Goal: Book appointment/travel/reservation: Book appointment/travel/reservation

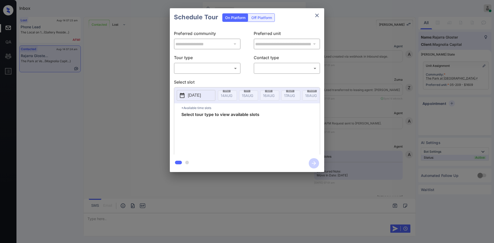
scroll to position [1133, 0]
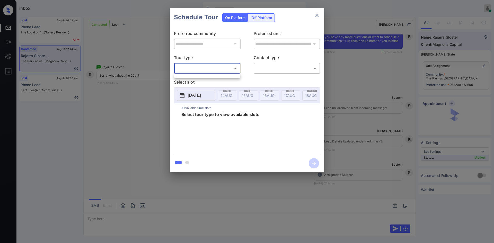
click at [193, 68] on body "Inbox Mukesh Online Set yourself offline Set yourself on break Profile Switch t…" at bounding box center [247, 121] width 494 height 243
click at [193, 75] on ul at bounding box center [207, 75] width 66 height 3
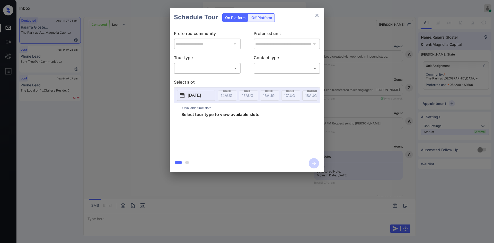
scroll to position [1180, 0]
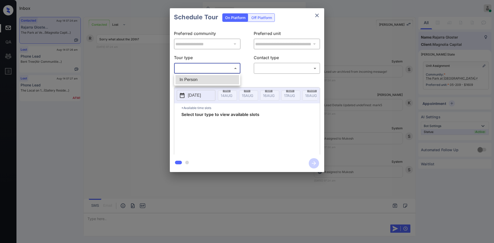
click at [229, 70] on body "Inbox Mukesh Online Set yourself offline Set yourself on break Profile Switch t…" at bounding box center [247, 121] width 494 height 243
click at [206, 80] on li "In Person" at bounding box center [207, 79] width 64 height 9
type input "********"
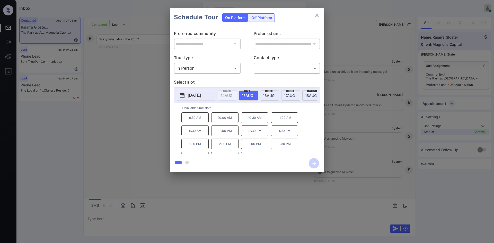
click at [201, 94] on p "2025-08-15" at bounding box center [194, 95] width 13 height 6
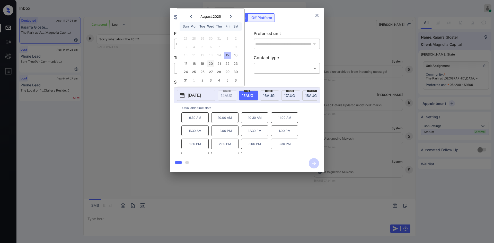
click at [211, 63] on div "20" at bounding box center [210, 63] width 7 height 7
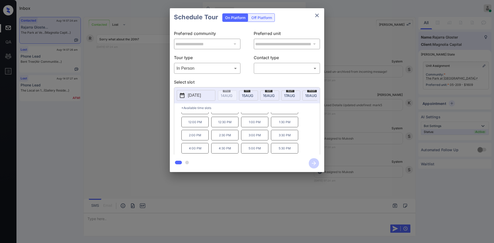
click at [138, 118] on div "**********" at bounding box center [247, 90] width 494 height 180
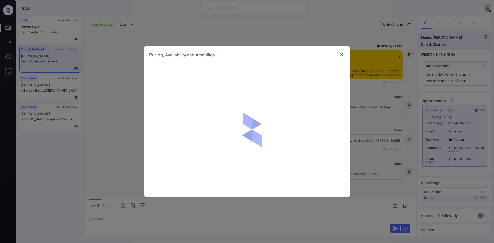
scroll to position [4246, 0]
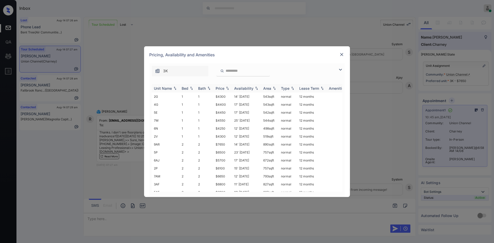
click at [222, 90] on div "Price" at bounding box center [220, 88] width 9 height 4
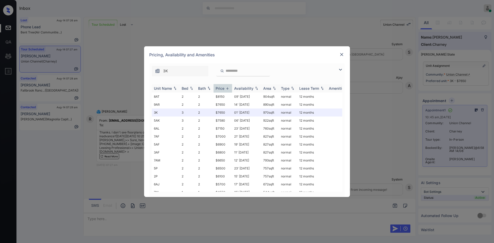
click at [222, 90] on div "Price" at bounding box center [220, 88] width 9 height 4
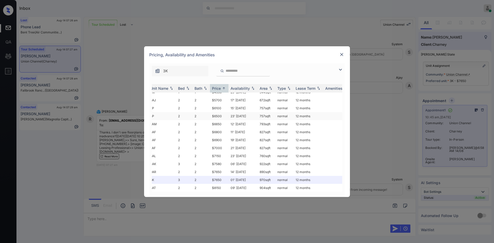
scroll to position [48, 1]
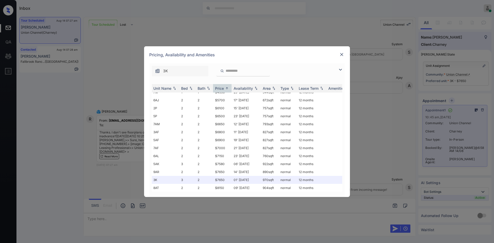
click at [343, 56] on img at bounding box center [341, 54] width 5 height 5
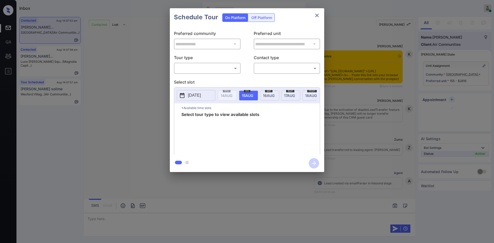
scroll to position [931, 0]
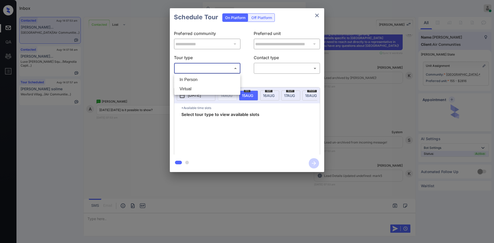
drag, startPoint x: 224, startPoint y: 71, endPoint x: 202, endPoint y: 79, distance: 23.9
click at [202, 79] on body "Inbox Mukesh Online Set yourself offline Set yourself on break Profile Switch t…" at bounding box center [247, 121] width 494 height 243
click at [202, 79] on li "In Person" at bounding box center [207, 79] width 64 height 9
type input "********"
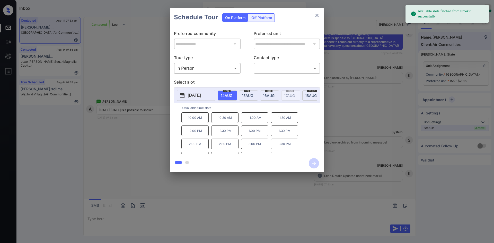
click at [232, 96] on span "16 AUG" at bounding box center [227, 95] width 12 height 4
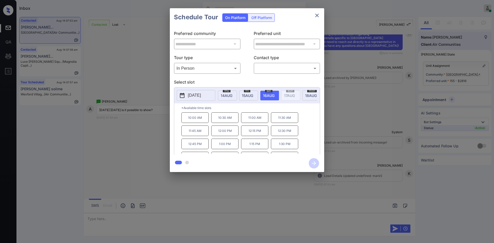
click at [232, 93] on span "15 AUG" at bounding box center [227, 95] width 12 height 4
click at [143, 151] on div "**********" at bounding box center [247, 90] width 494 height 180
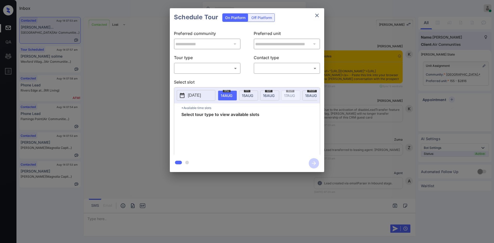
scroll to position [966, 0]
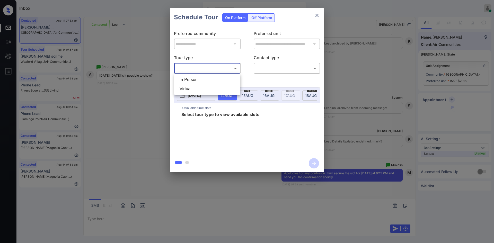
drag, startPoint x: 198, startPoint y: 71, endPoint x: 197, endPoint y: 81, distance: 10.2
click at [197, 81] on body "Inbox Mukesh Online Set yourself offline Set yourself on break Profile Switch t…" at bounding box center [247, 121] width 494 height 243
click at [197, 81] on li "In Person" at bounding box center [207, 79] width 64 height 9
type input "********"
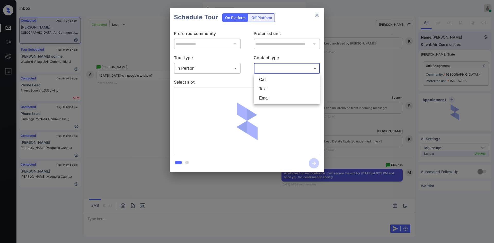
drag, startPoint x: 279, startPoint y: 68, endPoint x: 267, endPoint y: 91, distance: 25.0
click at [267, 91] on body "Inbox Mukesh Online Set yourself offline Set yourself on break Profile Switch t…" at bounding box center [247, 121] width 494 height 243
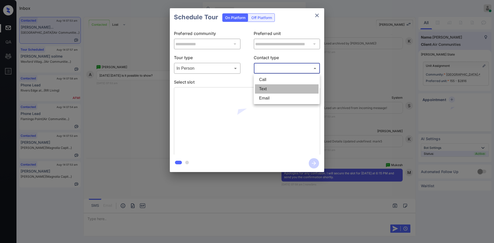
click at [267, 91] on li "Text" at bounding box center [287, 88] width 64 height 9
type input "****"
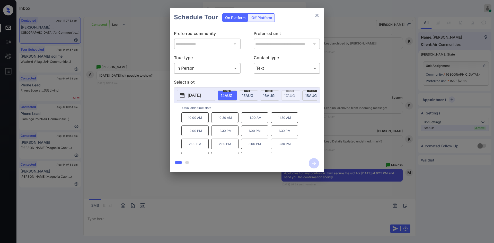
click at [232, 93] on span "15 AUG" at bounding box center [227, 95] width 12 height 4
click at [284, 140] on p "6:15 PM" at bounding box center [284, 135] width 27 height 11
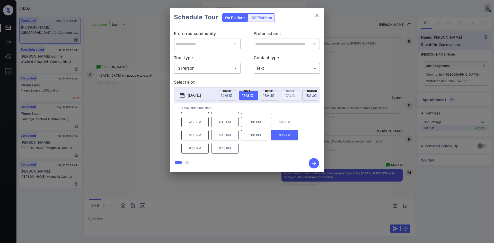
click at [315, 162] on icon "button" at bounding box center [314, 163] width 10 height 10
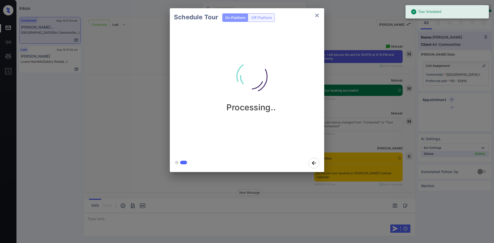
scroll to position [1216, 0]
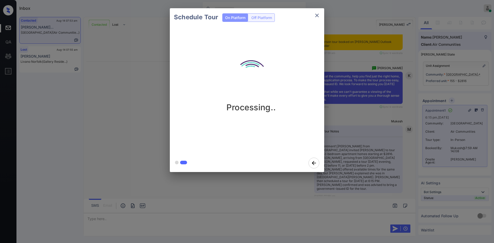
click at [124, 85] on div "Schedule Tour On Platform Off Platform Processing.." at bounding box center [247, 90] width 494 height 180
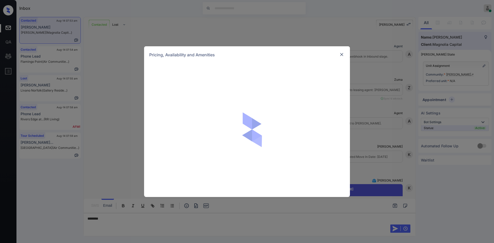
scroll to position [223, 0]
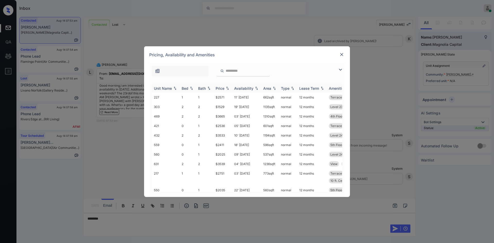
click at [221, 89] on div "Price" at bounding box center [220, 88] width 9 height 4
click at [342, 53] on img at bounding box center [341, 54] width 5 height 5
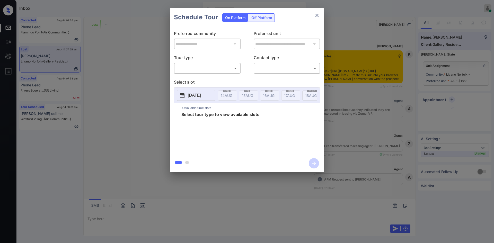
scroll to position [2328, 0]
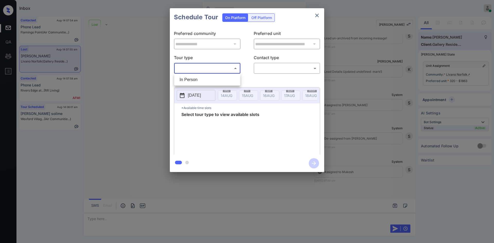
click at [193, 68] on body "Inbox Mukesh Online Set yourself offline Set yourself on break Profile Switch t…" at bounding box center [247, 121] width 494 height 243
click at [190, 83] on li "In Person" at bounding box center [207, 79] width 64 height 9
type input "********"
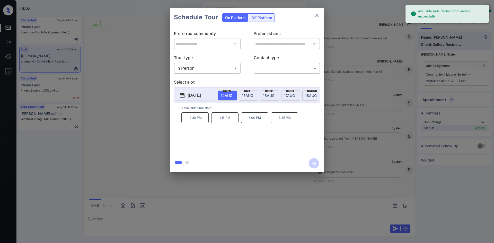
click at [205, 91] on button "2025-08-14" at bounding box center [196, 95] width 39 height 11
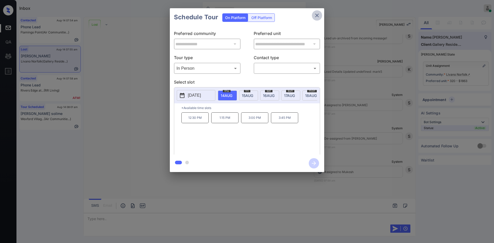
click at [313, 16] on button "close" at bounding box center [317, 15] width 10 height 10
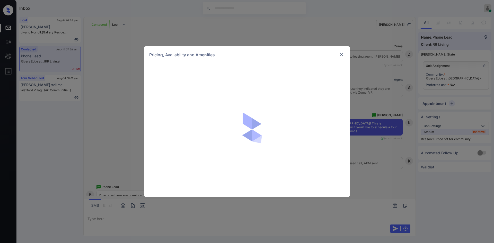
scroll to position [319, 0]
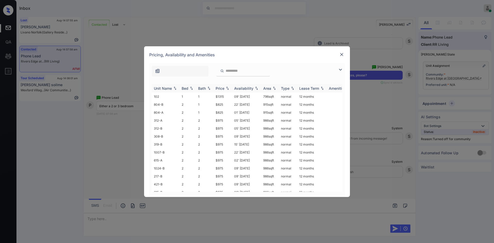
click at [222, 86] on div "Price" at bounding box center [220, 88] width 9 height 4
click at [219, 96] on td "$770" at bounding box center [223, 97] width 19 height 8
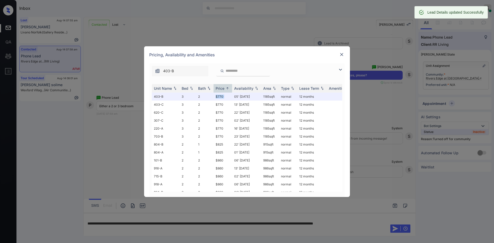
click at [342, 54] on img at bounding box center [341, 54] width 5 height 5
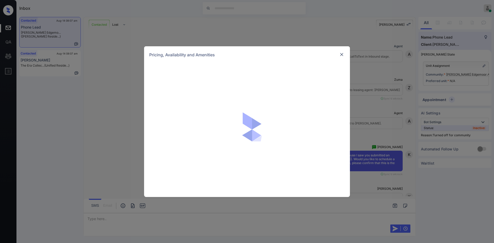
scroll to position [190, 0]
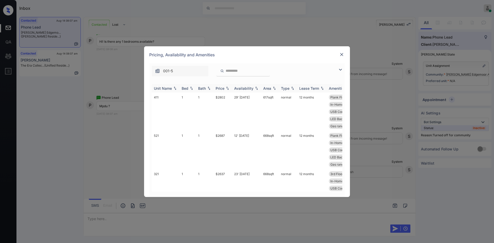
click at [224, 88] on div "Price" at bounding box center [220, 88] width 9 height 4
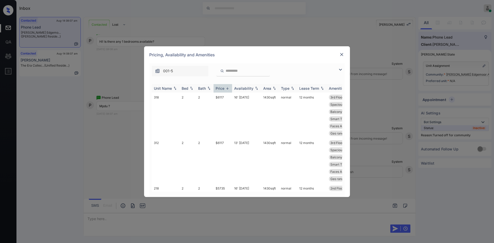
click at [224, 88] on div "Price" at bounding box center [220, 88] width 9 height 4
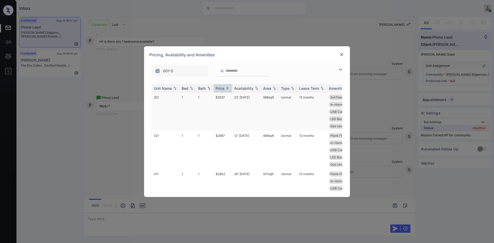
click at [221, 98] on td "$2637" at bounding box center [223, 112] width 19 height 38
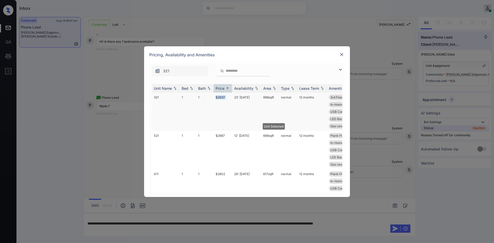
click at [221, 98] on td "$2637" at bounding box center [223, 112] width 19 height 38
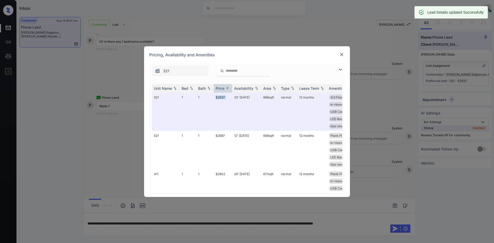
click at [343, 54] on img at bounding box center [341, 54] width 5 height 5
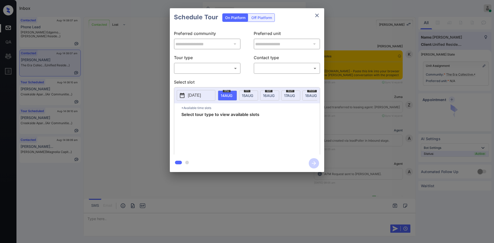
scroll to position [213, 0]
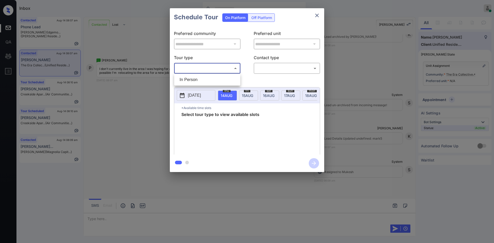
click at [215, 69] on body "Inbox Mukesh Online Set yourself offline Set yourself on break Profile Switch t…" at bounding box center [247, 121] width 494 height 243
click at [315, 17] on div at bounding box center [247, 121] width 494 height 243
click at [315, 17] on icon "close" at bounding box center [317, 15] width 6 height 6
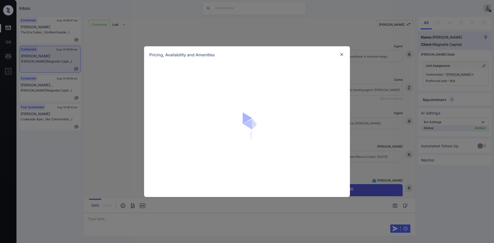
scroll to position [665, 0]
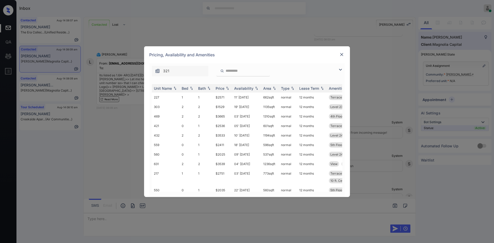
click at [231, 72] on input "search" at bounding box center [246, 71] width 42 height 4
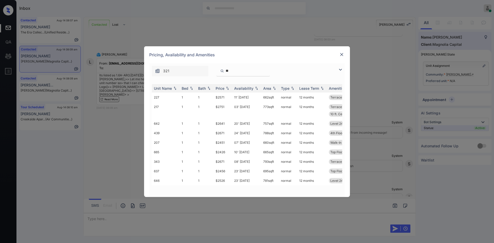
type input "***"
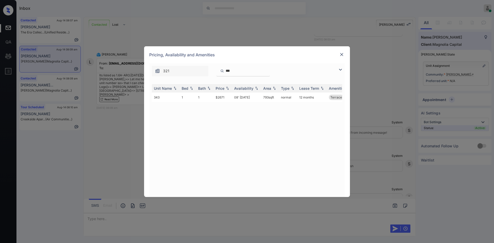
click at [267, 71] on input "***" at bounding box center [246, 71] width 42 height 4
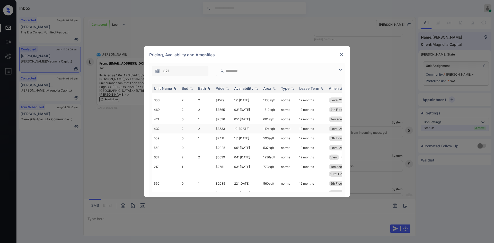
scroll to position [0, 0]
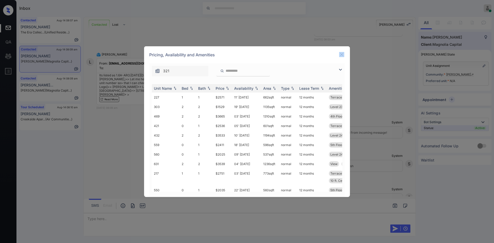
drag, startPoint x: 335, startPoint y: 51, endPoint x: 341, endPoint y: 55, distance: 7.4
click at [341, 55] on div "Pricing, Availability and Amenities" at bounding box center [247, 54] width 206 height 17
click at [341, 55] on img at bounding box center [341, 54] width 5 height 5
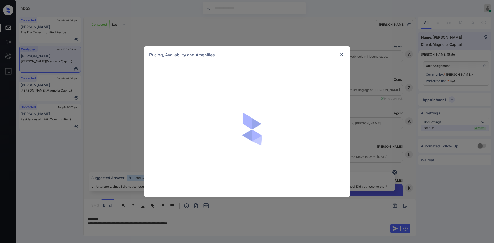
scroll to position [665, 0]
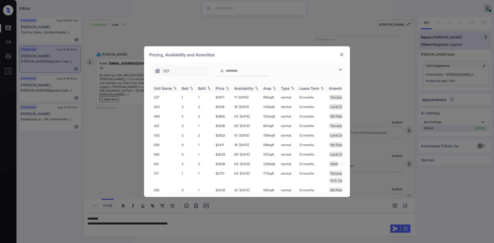
click at [220, 86] on div "Price" at bounding box center [220, 88] width 9 height 4
drag, startPoint x: 227, startPoint y: 155, endPoint x: 216, endPoint y: 156, distance: 10.9
click at [216, 156] on td "$2426" at bounding box center [223, 155] width 19 height 10
copy td "$2426"
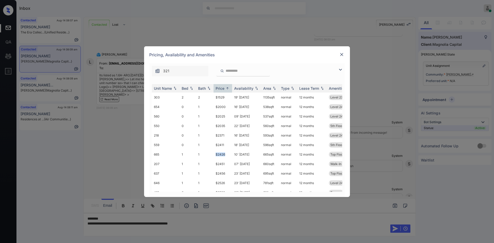
click at [343, 55] on img at bounding box center [341, 54] width 5 height 5
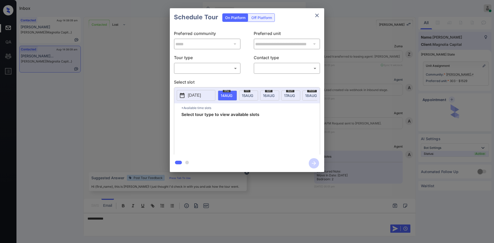
scroll to position [536, 0]
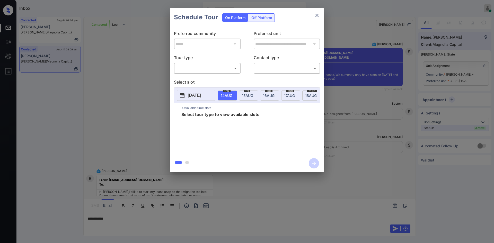
click at [228, 68] on body "Inbox Mukesh Online Set yourself offline Set yourself on break Profile Switch t…" at bounding box center [247, 121] width 494 height 243
click at [137, 92] on div at bounding box center [247, 121] width 494 height 243
click at [130, 97] on div "**********" at bounding box center [247, 90] width 494 height 180
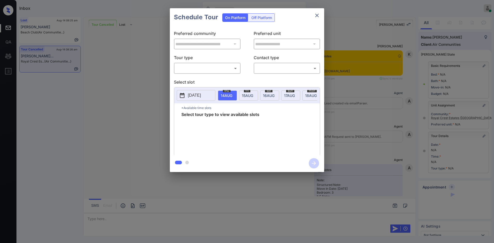
scroll to position [6430, 0]
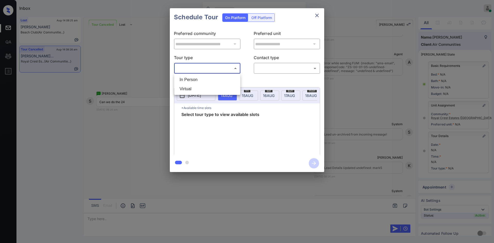
click at [223, 70] on body "Inbox Mukesh Online Set yourself offline Set yourself on break Profile Switch t…" at bounding box center [247, 121] width 494 height 243
click at [199, 78] on li "In Person" at bounding box center [207, 79] width 64 height 9
type input "********"
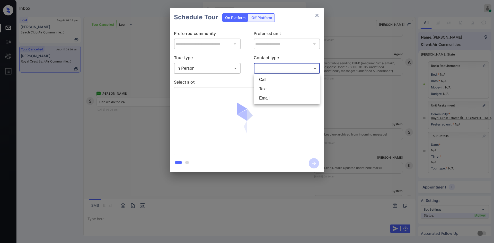
drag, startPoint x: 278, startPoint y: 67, endPoint x: 272, endPoint y: 87, distance: 20.7
click at [272, 87] on body "Inbox Mukesh Online Set yourself offline Set yourself on break Profile Switch t…" at bounding box center [247, 121] width 494 height 243
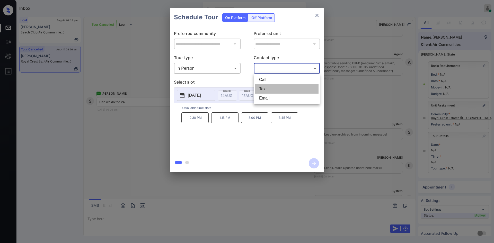
click at [272, 87] on li "Text" at bounding box center [287, 88] width 64 height 9
type input "****"
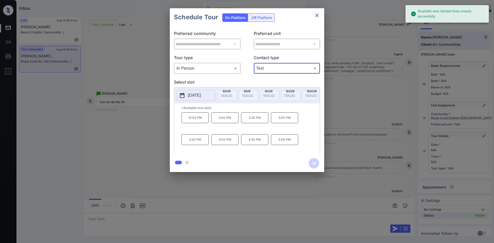
click at [201, 97] on p "2025-08-25" at bounding box center [194, 95] width 13 height 6
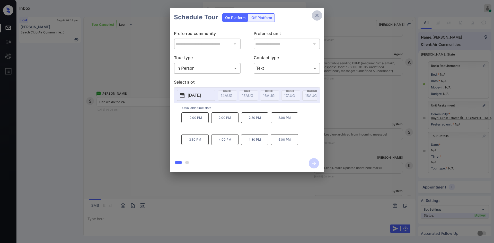
click at [314, 14] on button "close" at bounding box center [317, 15] width 10 height 10
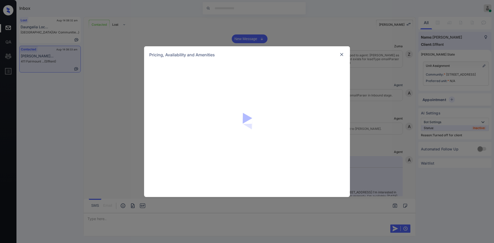
scroll to position [1094, 0]
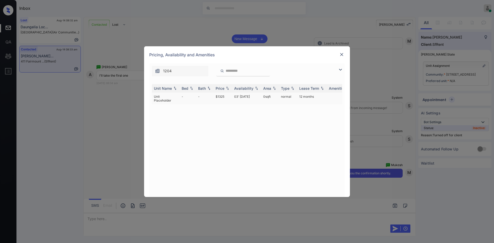
click at [221, 95] on td "$1325" at bounding box center [223, 99] width 19 height 12
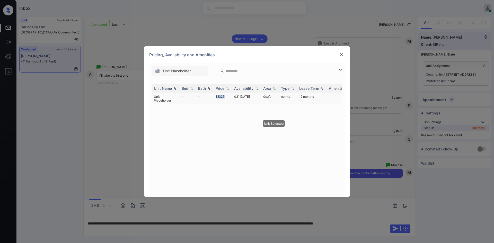
click at [221, 95] on td "$1325" at bounding box center [223, 99] width 19 height 12
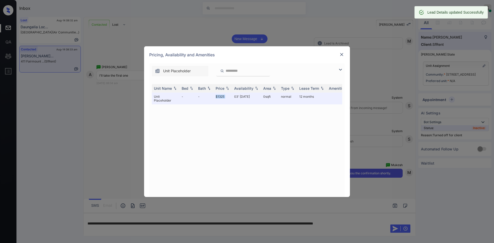
scroll to position [1129, 0]
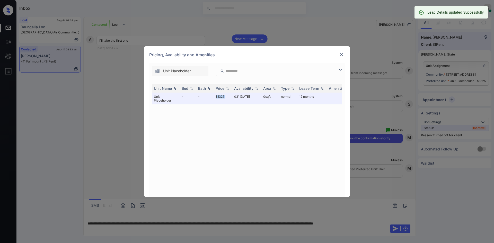
click at [342, 55] on img at bounding box center [341, 54] width 5 height 5
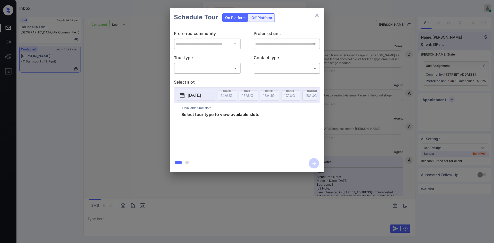
scroll to position [1129, 0]
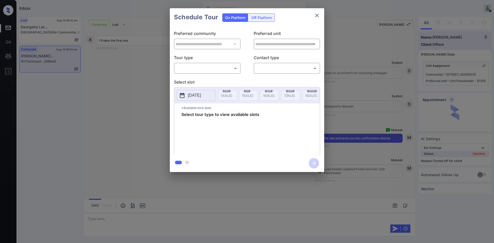
click at [259, 18] on div "Off Platform" at bounding box center [262, 18] width 26 height 8
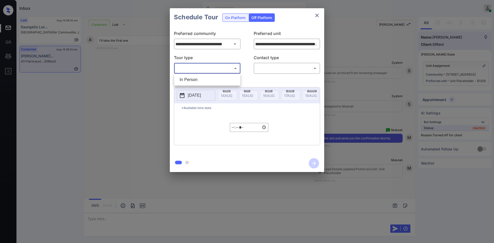
drag, startPoint x: 214, startPoint y: 68, endPoint x: 206, endPoint y: 78, distance: 12.7
click at [206, 78] on body "Inbox Mukesh Online Set yourself offline Set yourself on break Profile Switch t…" at bounding box center [247, 121] width 494 height 243
click at [206, 78] on li "In Person" at bounding box center [207, 79] width 64 height 9
type input "********"
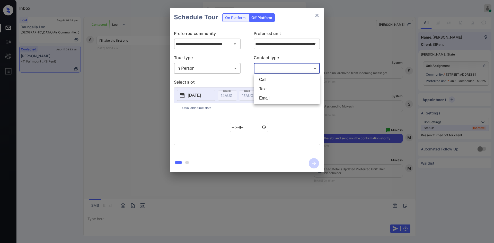
drag, startPoint x: 269, startPoint y: 70, endPoint x: 270, endPoint y: 88, distance: 18.0
click at [270, 88] on body "Inbox Mukesh Online Set yourself offline Set yourself on break Profile Switch t…" at bounding box center [247, 121] width 494 height 243
click at [270, 88] on li "Text" at bounding box center [287, 88] width 64 height 9
type input "****"
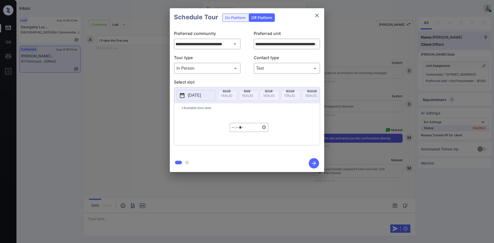
click at [201, 93] on p "2025-08-24" at bounding box center [194, 95] width 13 height 6
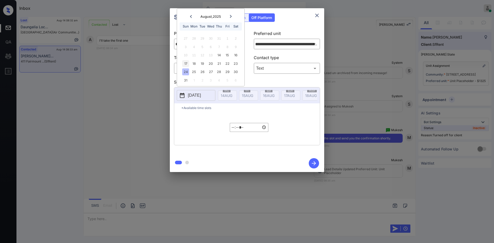
click at [185, 62] on div "17" at bounding box center [185, 63] width 7 height 7
click at [186, 63] on div "17" at bounding box center [185, 63] width 7 height 7
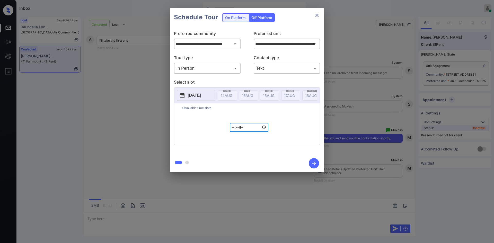
click at [236, 132] on input "*****" at bounding box center [249, 127] width 39 height 9
type input "*****"
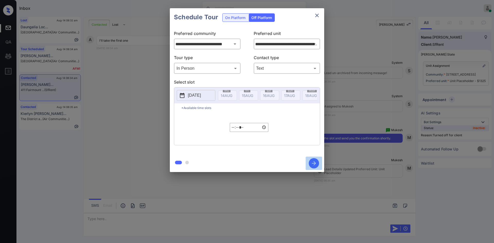
click at [312, 161] on icon "button" at bounding box center [314, 163] width 10 height 10
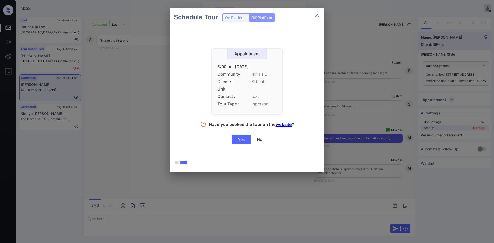
click at [243, 143] on div "Yes" at bounding box center [241, 139] width 19 height 9
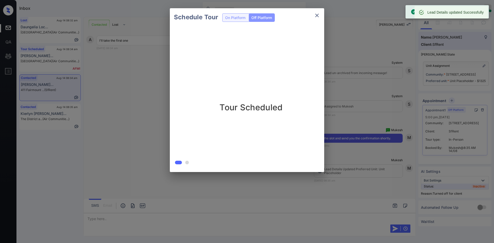
scroll to position [1162, 0]
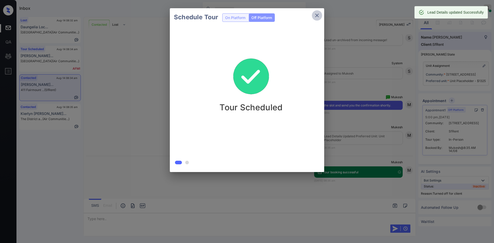
click at [318, 16] on icon "close" at bounding box center [317, 16] width 4 height 4
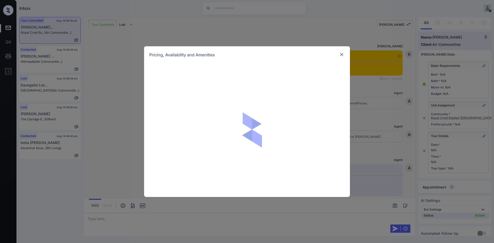
scroll to position [2322, 0]
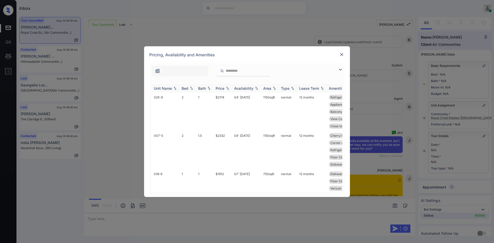
click at [224, 90] on div "Price" at bounding box center [220, 88] width 9 height 4
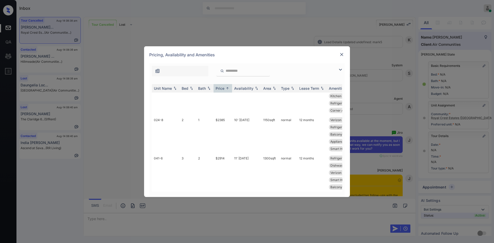
scroll to position [717, 0]
click at [220, 154] on td "$2914" at bounding box center [223, 173] width 19 height 38
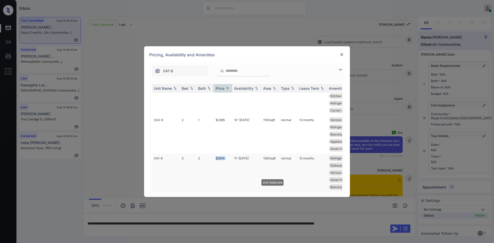
click at [220, 154] on td "$2914" at bounding box center [223, 173] width 19 height 38
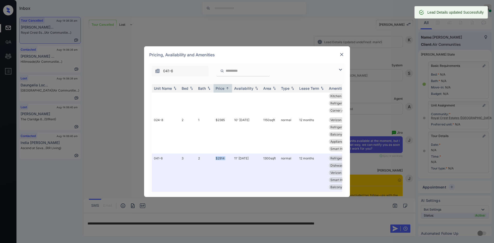
click at [341, 55] on img at bounding box center [341, 54] width 5 height 5
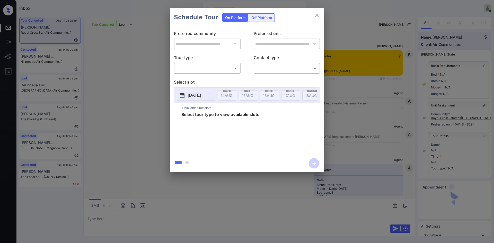
scroll to position [6900, 0]
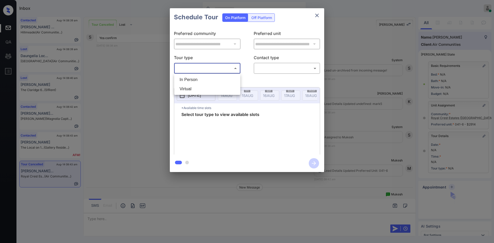
drag, startPoint x: 216, startPoint y: 67, endPoint x: 211, endPoint y: 81, distance: 14.6
click at [211, 81] on body "Inbox Mukesh Online Set yourself offline Set yourself on break Profile Switch t…" at bounding box center [247, 121] width 494 height 243
click at [211, 81] on li "In Person" at bounding box center [207, 79] width 64 height 9
type input "********"
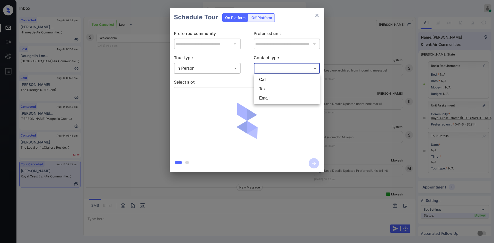
drag, startPoint x: 273, startPoint y: 67, endPoint x: 274, endPoint y: 91, distance: 24.0
click at [274, 91] on body "Inbox Mukesh Online Set yourself offline Set yourself on break Profile Switch t…" at bounding box center [247, 121] width 494 height 243
click at [274, 91] on li "Text" at bounding box center [287, 88] width 64 height 9
type input "****"
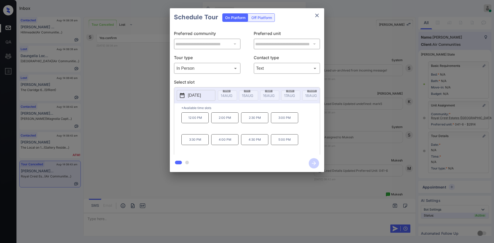
click at [203, 119] on p "12:00 PM" at bounding box center [194, 117] width 27 height 11
click at [316, 165] on icon "button" at bounding box center [314, 163] width 10 height 10
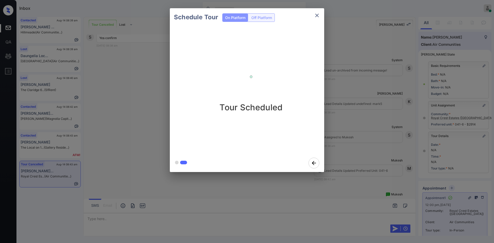
click at [351, 99] on div "Schedule Tour On Platform Off Platform Tour Scheduled" at bounding box center [247, 90] width 494 height 180
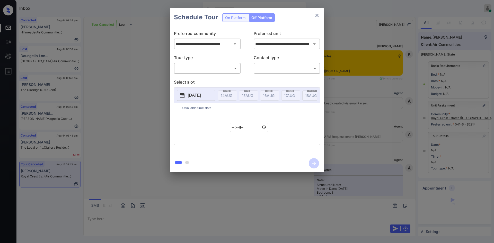
scroll to position [6900, 0]
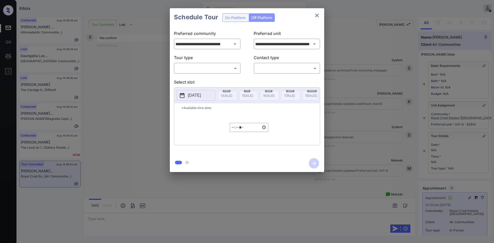
click at [318, 14] on icon "close" at bounding box center [317, 16] width 4 height 4
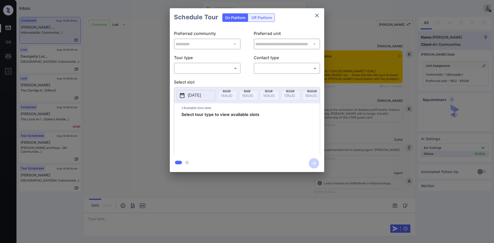
scroll to position [583, 0]
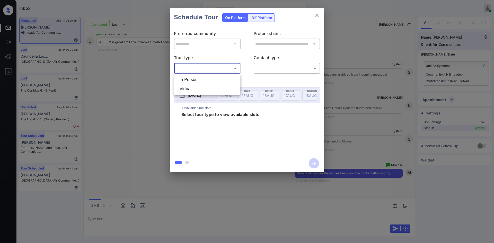
drag, startPoint x: 203, startPoint y: 72, endPoint x: 197, endPoint y: 76, distance: 8.2
click at [197, 76] on body "Inbox Mukesh Online Set yourself offline Set yourself on break Profile Switch t…" at bounding box center [247, 121] width 494 height 243
click at [197, 76] on li "In Person" at bounding box center [207, 79] width 64 height 9
type input "********"
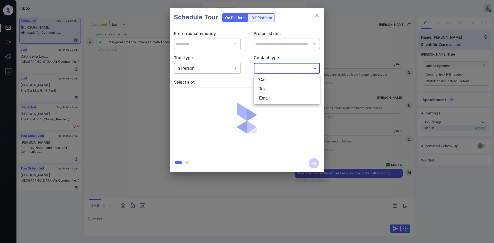
drag, startPoint x: 283, startPoint y: 69, endPoint x: 274, endPoint y: 90, distance: 23.5
click at [274, 90] on body "Inbox Mukesh Online Set yourself offline Set yourself on break Profile Switch t…" at bounding box center [247, 121] width 494 height 243
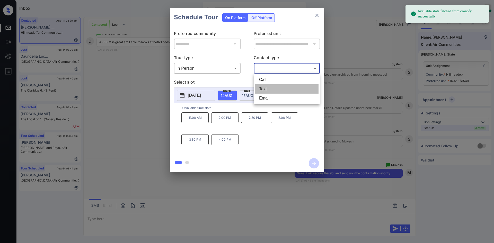
click at [274, 90] on li "Text" at bounding box center [287, 88] width 64 height 9
type input "****"
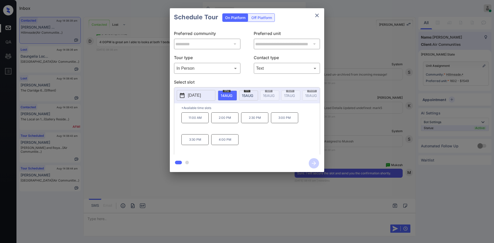
click at [217, 145] on p "4:00 PM" at bounding box center [224, 139] width 27 height 11
click at [314, 165] on icon "button" at bounding box center [314, 163] width 4 height 4
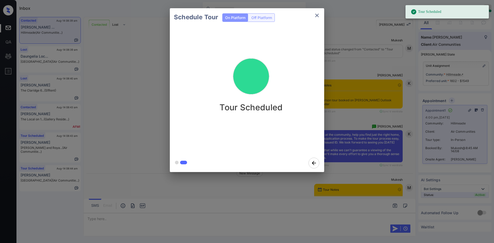
scroll to position [871, 0]
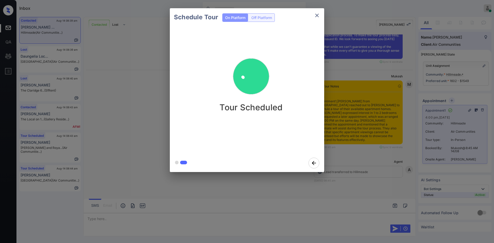
click at [110, 109] on div "Schedule Tour On Platform Off Platform Tour Scheduled" at bounding box center [247, 90] width 494 height 180
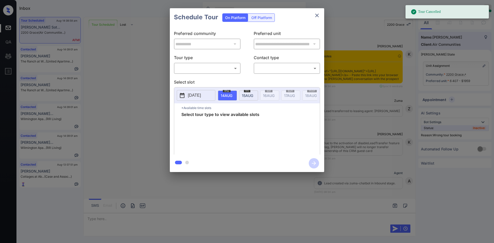
scroll to position [3962, 0]
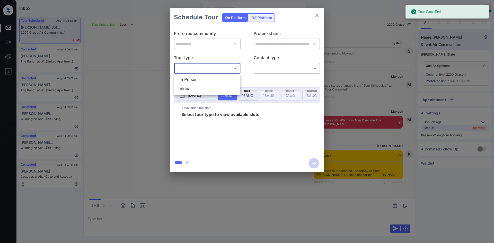
drag, startPoint x: 201, startPoint y: 70, endPoint x: 200, endPoint y: 79, distance: 9.1
click at [200, 79] on body "Tour Cancelled Inbox Mukesh Online Set yourself offline Set yourself on break P…" at bounding box center [247, 121] width 494 height 243
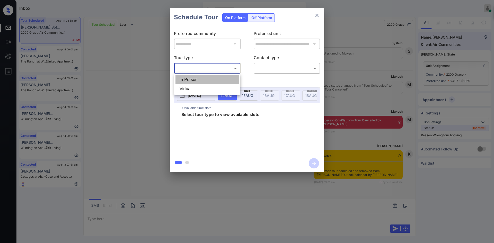
click at [200, 79] on li "In Person" at bounding box center [207, 79] width 64 height 9
type input "********"
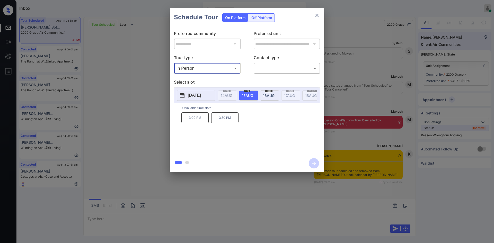
scroll to position [4035, 0]
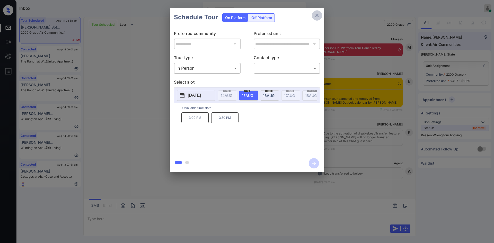
click at [319, 14] on icon "close" at bounding box center [317, 15] width 6 height 6
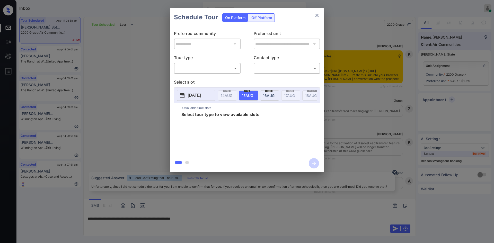
scroll to position [4035, 0]
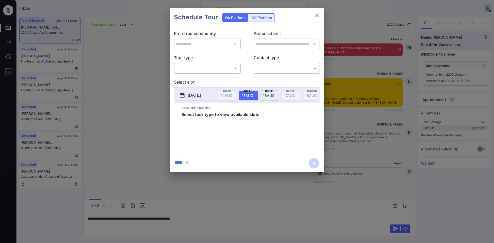
click at [198, 67] on body "Inbox Mukesh Online Set yourself offline Set yourself on break Profile Switch t…" at bounding box center [247, 121] width 494 height 243
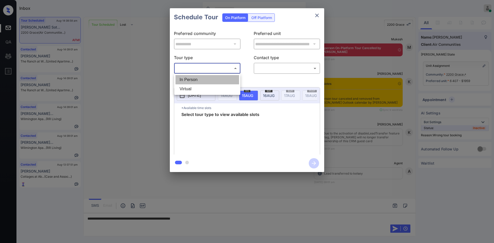
click at [197, 78] on li "In Person" at bounding box center [207, 79] width 64 height 9
type input "********"
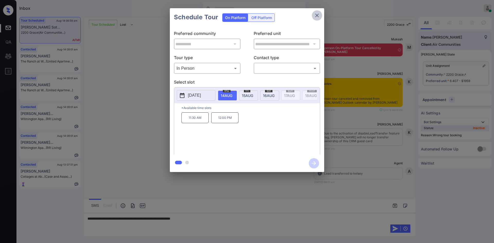
click at [317, 19] on button "close" at bounding box center [317, 15] width 10 height 10
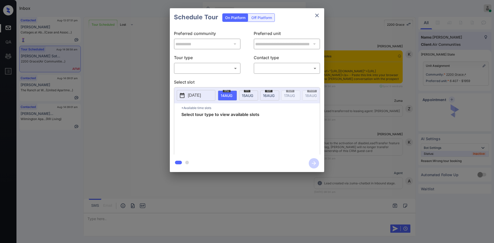
scroll to position [4065, 0]
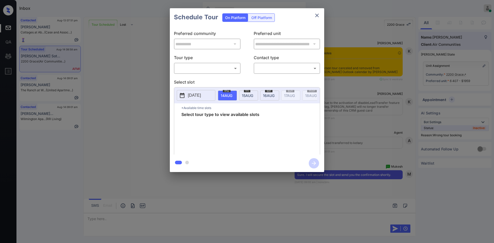
click at [211, 72] on body "Inbox Mukesh Online Set yourself offline Set yourself on break Profile Switch t…" at bounding box center [247, 121] width 494 height 243
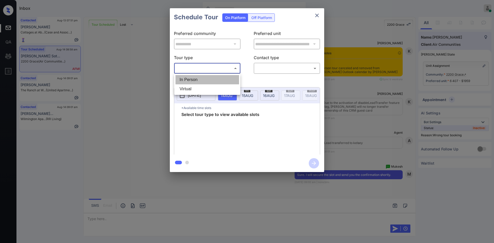
click at [201, 80] on li "In Person" at bounding box center [207, 79] width 64 height 9
type input "********"
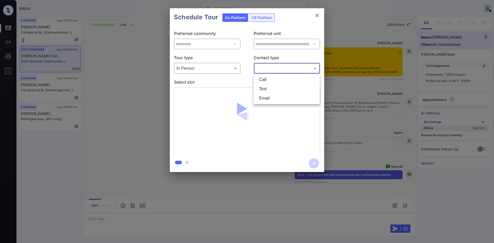
drag, startPoint x: 266, startPoint y: 70, endPoint x: 265, endPoint y: 86, distance: 16.5
click at [265, 86] on body "Inbox Mukesh Online Set yourself offline Set yourself on break Profile Switch t…" at bounding box center [247, 121] width 494 height 243
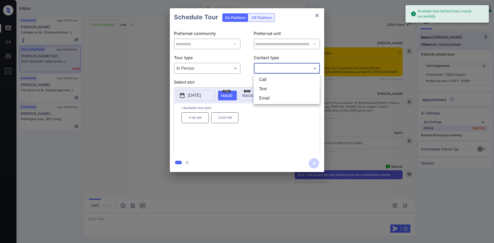
drag, startPoint x: 265, startPoint y: 86, endPoint x: 296, endPoint y: 16, distance: 76.8
click at [296, 16] on div "Call Text Email" at bounding box center [247, 121] width 494 height 243
click at [225, 119] on div at bounding box center [247, 121] width 494 height 243
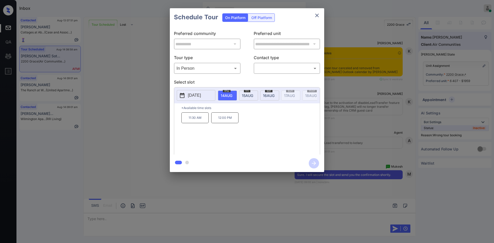
click at [225, 119] on p "12:00 PM" at bounding box center [224, 117] width 27 height 11
click at [315, 163] on icon "button" at bounding box center [314, 163] width 4 height 4
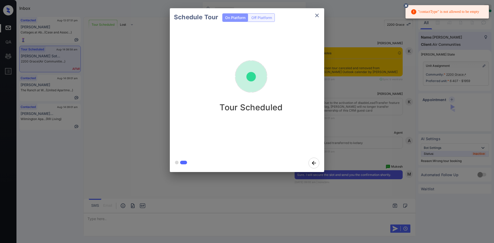
click at [364, 38] on div "Schedule Tour On Platform Off Platform Tour Scheduled" at bounding box center [247, 90] width 494 height 180
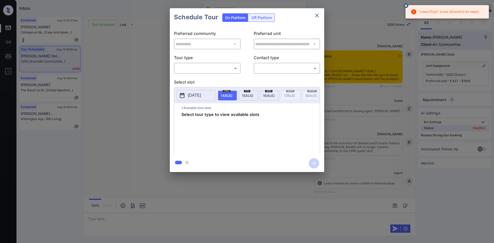
scroll to position [4065, 0]
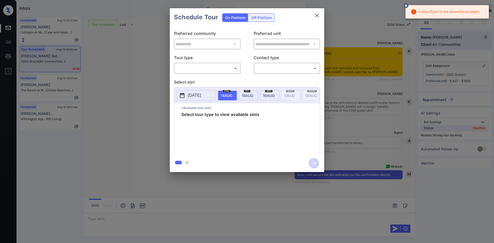
click at [219, 70] on body ""contactType" is not allowed to be empty Inbox Mukesh Online Set yourself offli…" at bounding box center [247, 121] width 494 height 243
click at [208, 78] on li "In Person" at bounding box center [207, 79] width 64 height 9
type input "********"
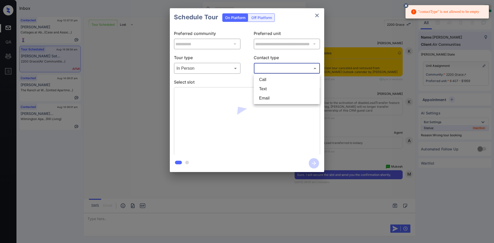
drag, startPoint x: 265, startPoint y: 72, endPoint x: 265, endPoint y: 87, distance: 15.7
click at [265, 87] on body ""contactType" is not allowed to be empty Inbox Mukesh Online Set yourself offli…" at bounding box center [247, 121] width 494 height 243
click at [265, 87] on li "Text" at bounding box center [287, 88] width 64 height 9
type input "****"
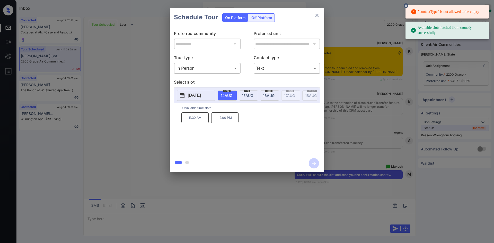
click at [235, 119] on p "12:00 PM" at bounding box center [224, 117] width 27 height 11
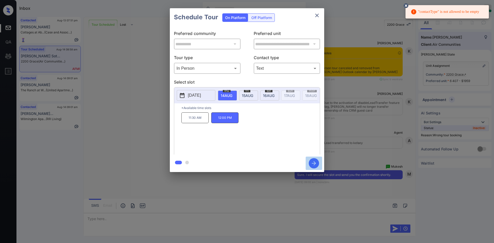
click at [316, 166] on icon "button" at bounding box center [314, 163] width 10 height 10
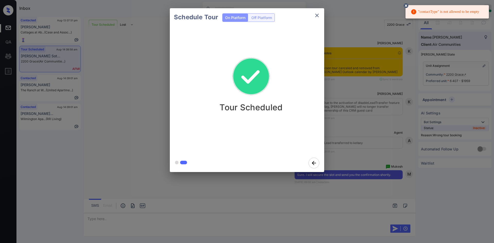
click at [380, 111] on div "Schedule Tour On Platform Off Platform Tour Scheduled" at bounding box center [247, 90] width 494 height 180
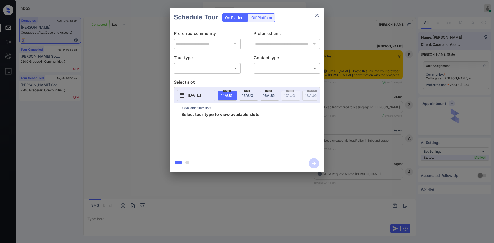
scroll to position [3400, 0]
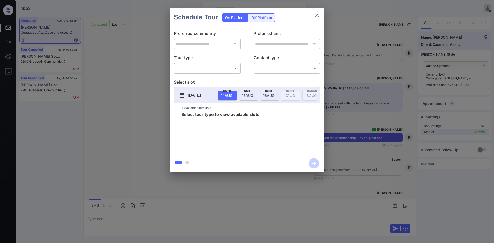
click at [230, 67] on body "Inbox Mukesh Online Set yourself offline Set yourself on break Profile Switch t…" at bounding box center [247, 121] width 494 height 243
click at [305, 23] on div at bounding box center [247, 121] width 494 height 243
drag, startPoint x: 223, startPoint y: 66, endPoint x: 203, endPoint y: 81, distance: 24.7
click at [203, 81] on body "Inbox Mukesh Online Set yourself offline Set yourself on break Profile Switch t…" at bounding box center [247, 121] width 494 height 243
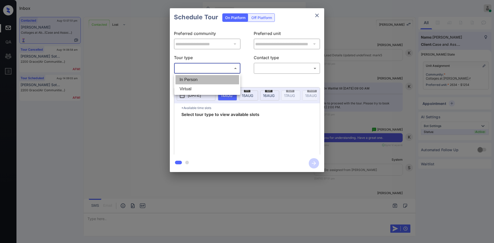
click at [203, 81] on li "In Person" at bounding box center [207, 79] width 64 height 9
type input "********"
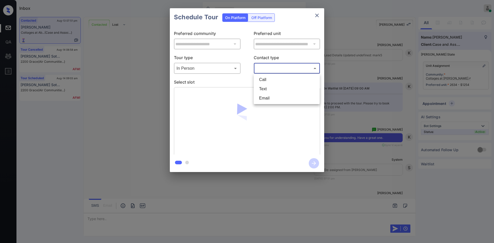
drag, startPoint x: 262, startPoint y: 70, endPoint x: 261, endPoint y: 91, distance: 20.8
click at [261, 91] on body "Inbox Mukesh Online Set yourself offline Set yourself on break Profile Switch t…" at bounding box center [247, 121] width 494 height 243
click at [261, 91] on li "Text" at bounding box center [287, 88] width 64 height 9
type input "****"
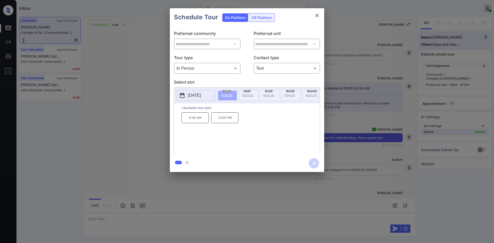
click at [198, 96] on p "[DATE]" at bounding box center [194, 95] width 13 height 6
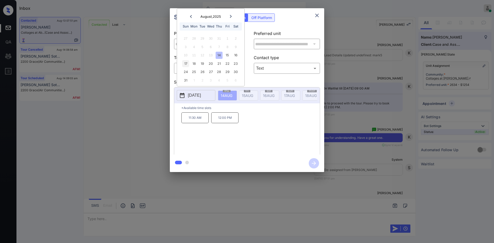
click at [186, 65] on div "17" at bounding box center [185, 63] width 7 height 7
click at [232, 16] on icon at bounding box center [230, 16] width 3 height 3
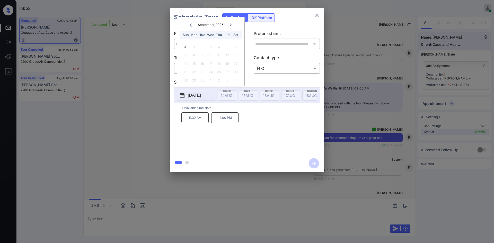
click at [191, 25] on icon at bounding box center [190, 24] width 3 height 3
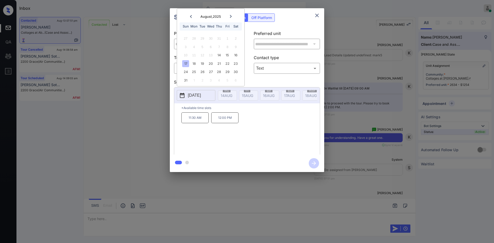
click at [317, 18] on icon "close" at bounding box center [317, 15] width 6 height 6
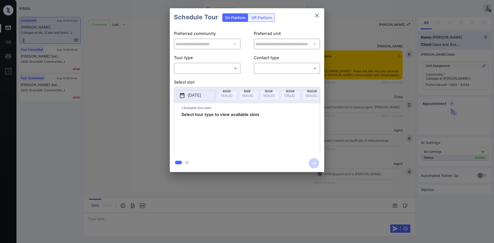
scroll to position [3400, 0]
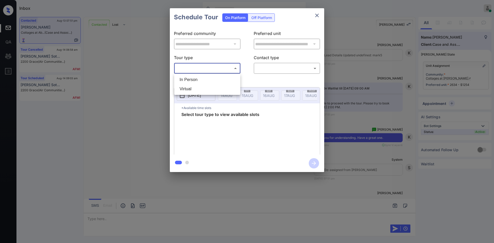
click at [231, 69] on body "Inbox Mukesh Online Set yourself offline Set yourself on break Profile Switch t…" at bounding box center [247, 121] width 494 height 243
click at [194, 77] on li "In Person" at bounding box center [207, 79] width 64 height 9
type input "********"
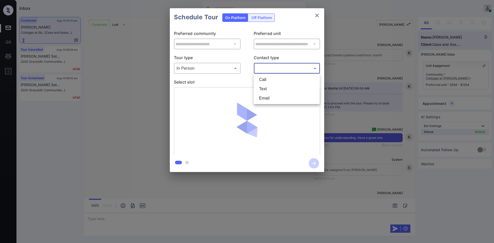
drag, startPoint x: 258, startPoint y: 69, endPoint x: 260, endPoint y: 87, distance: 18.1
click at [260, 87] on body "Inbox Mukesh Online Set yourself offline Set yourself on break Profile Switch t…" at bounding box center [247, 121] width 494 height 243
click at [260, 87] on li "Text" at bounding box center [287, 88] width 64 height 9
type input "****"
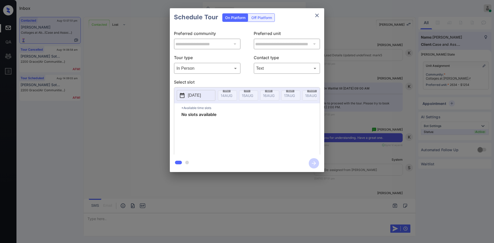
click at [201, 95] on p "2025-08-14" at bounding box center [194, 95] width 13 height 6
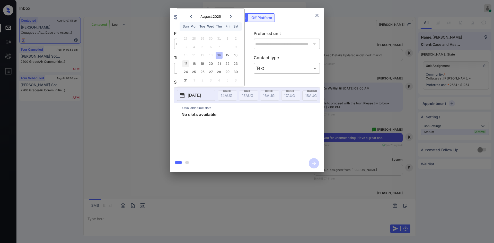
click at [183, 65] on div "17" at bounding box center [185, 63] width 7 height 7
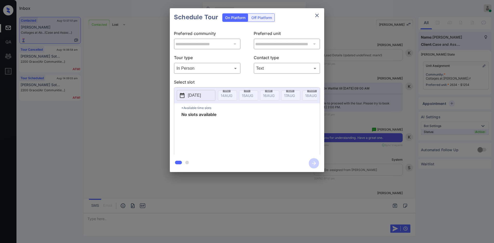
click at [304, 11] on div "Schedule Tour On Platform Off Platform" at bounding box center [247, 17] width 154 height 18
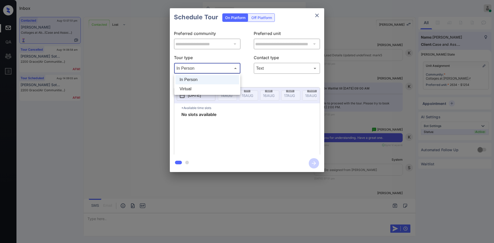
click at [228, 71] on body "Inbox Mukesh Online Set yourself offline Set yourself on break Profile Switch t…" at bounding box center [247, 121] width 494 height 243
click at [191, 83] on li "In Person" at bounding box center [207, 79] width 64 height 9
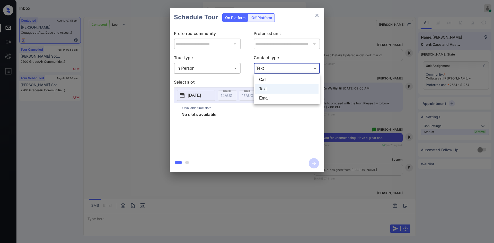
click at [264, 69] on body "Inbox Mukesh Online Set yourself offline Set yourself on break Profile Switch t…" at bounding box center [247, 121] width 494 height 243
click at [267, 86] on li "Text" at bounding box center [287, 88] width 64 height 9
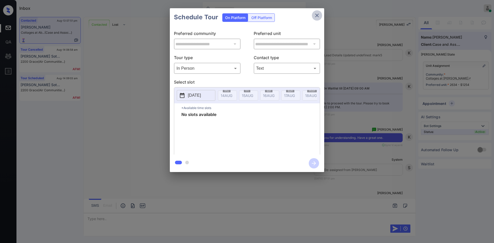
click at [318, 13] on icon "close" at bounding box center [317, 15] width 6 height 6
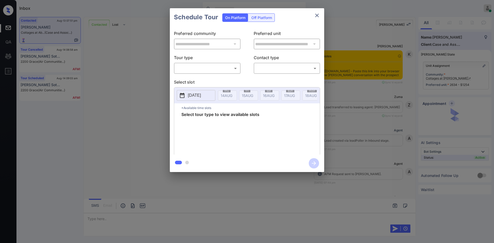
scroll to position [3400, 0]
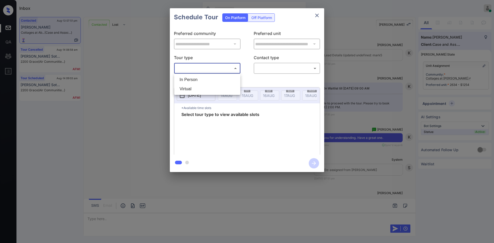
click at [218, 67] on body "Inbox Mukesh Online Set yourself offline Set yourself on break Profile Switch t…" at bounding box center [247, 121] width 494 height 243
click at [207, 81] on li "In Person" at bounding box center [207, 79] width 64 height 9
type input "********"
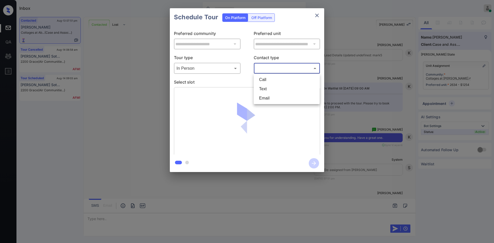
click at [274, 67] on body "Inbox Mukesh Online Set yourself offline Set yourself on break Profile Switch t…" at bounding box center [247, 121] width 494 height 243
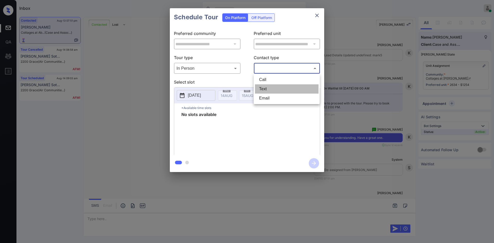
click at [267, 91] on li "Text" at bounding box center [287, 88] width 64 height 9
type input "****"
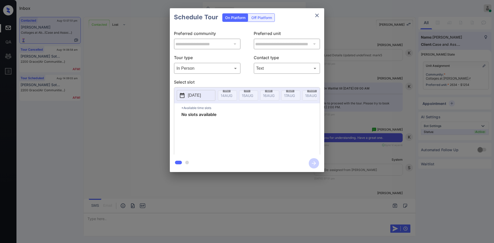
click at [194, 96] on p "[DATE]" at bounding box center [194, 95] width 13 height 6
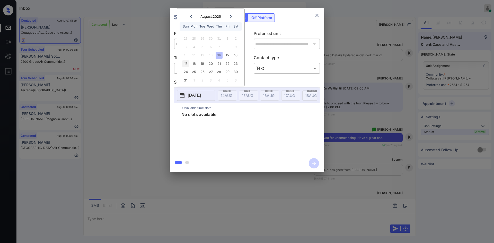
click at [187, 65] on div "17" at bounding box center [185, 63] width 7 height 7
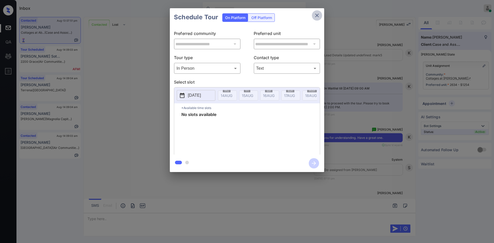
click at [317, 16] on icon "close" at bounding box center [317, 16] width 4 height 4
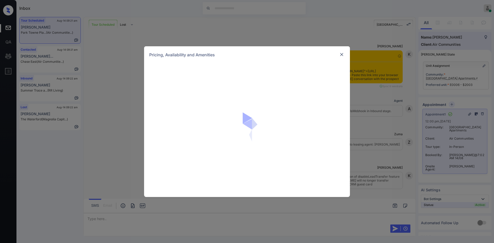
scroll to position [1843, 0]
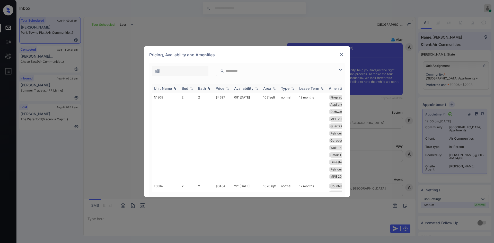
click at [223, 90] on div "Price" at bounding box center [220, 88] width 9 height 4
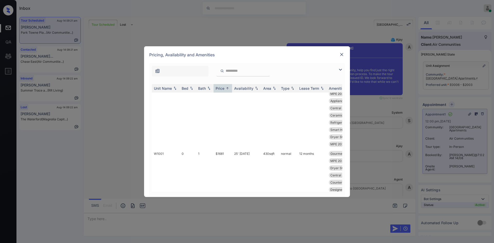
scroll to position [0, 0]
click at [344, 54] on img at bounding box center [341, 54] width 5 height 5
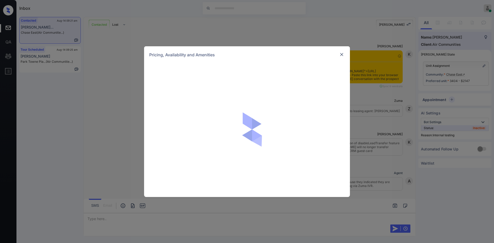
scroll to position [8073, 0]
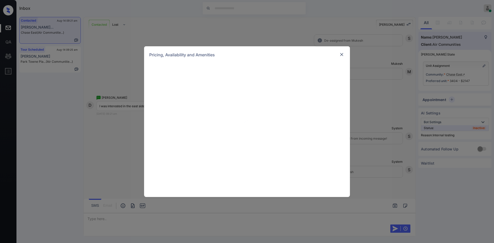
click at [239, 69] on div at bounding box center [247, 130] width 206 height 134
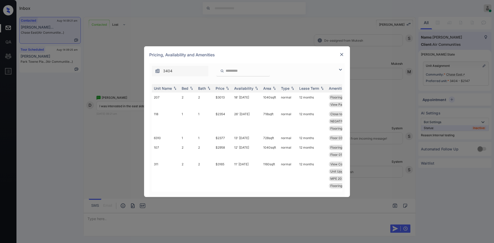
drag, startPoint x: 239, startPoint y: 73, endPoint x: 236, endPoint y: 70, distance: 3.8
click at [236, 70] on input "search" at bounding box center [246, 71] width 42 height 4
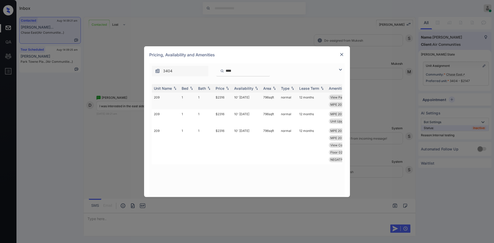
scroll to position [8134, 0]
type input "****"
click at [221, 99] on td "$2316" at bounding box center [223, 101] width 19 height 17
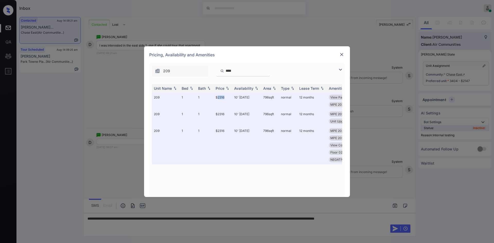
click at [342, 54] on img at bounding box center [341, 54] width 5 height 5
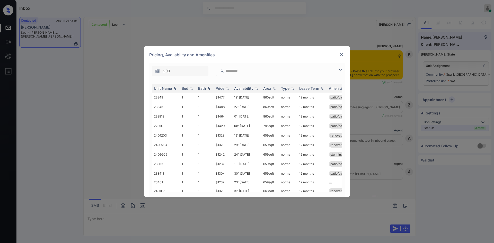
scroll to position [536, 0]
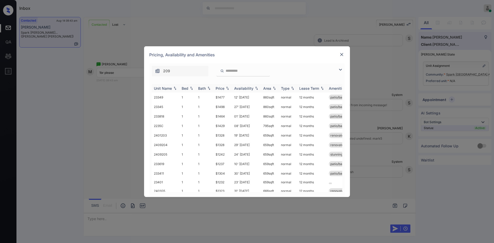
click at [227, 89] on img at bounding box center [227, 88] width 5 height 4
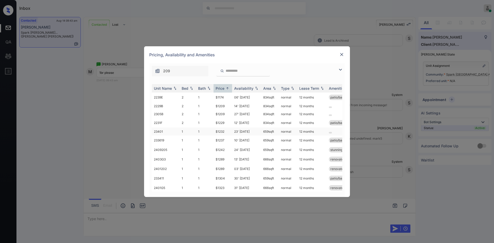
click at [219, 133] on td "$1232" at bounding box center [223, 132] width 19 height 8
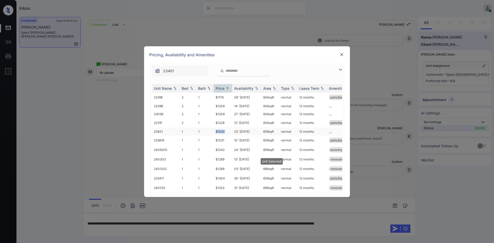
click at [219, 133] on td "$1232" at bounding box center [223, 132] width 19 height 8
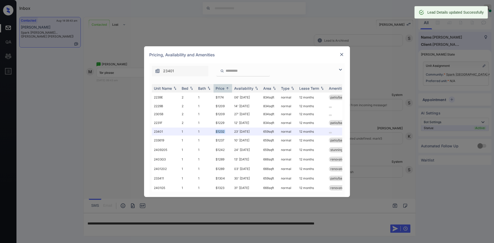
click at [342, 55] on img at bounding box center [341, 54] width 5 height 5
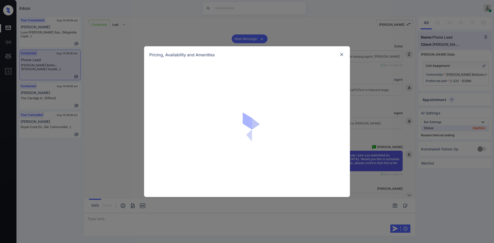
scroll to position [736, 0]
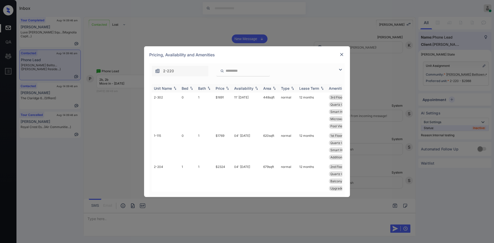
click at [223, 90] on div "Price" at bounding box center [220, 88] width 9 height 4
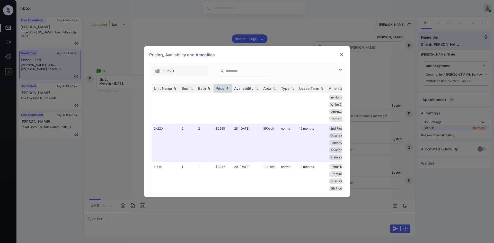
scroll to position [426, 0]
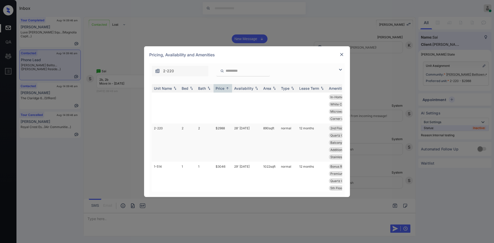
click at [221, 136] on td "$2988" at bounding box center [223, 142] width 19 height 38
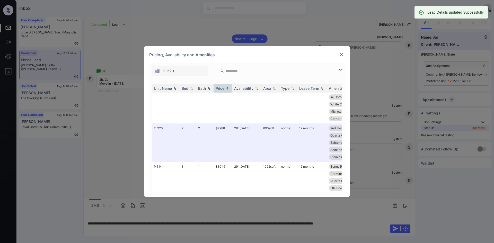
click at [344, 52] on div at bounding box center [342, 54] width 6 height 6
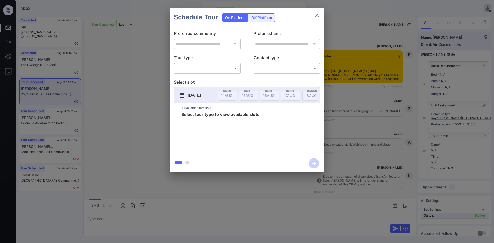
scroll to position [6364, 0]
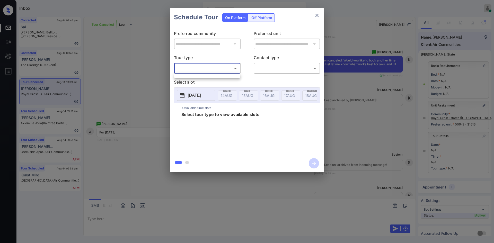
drag, startPoint x: 204, startPoint y: 70, endPoint x: 197, endPoint y: 83, distance: 14.9
click at [197, 83] on body "Inbox Mukesh Online Set yourself offline Set yourself on break Profile Switch t…" at bounding box center [247, 121] width 494 height 243
click at [197, 76] on ul at bounding box center [207, 75] width 66 height 3
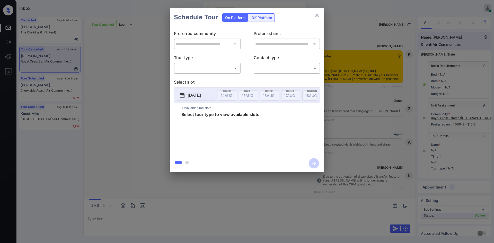
scroll to position [6364, 0]
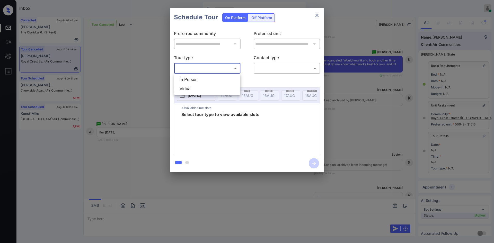
click at [225, 70] on body "Inbox Mukesh Online Set yourself offline Set yourself on break Profile Switch t…" at bounding box center [247, 121] width 494 height 243
click at [214, 78] on li "In Person" at bounding box center [207, 79] width 64 height 9
type input "********"
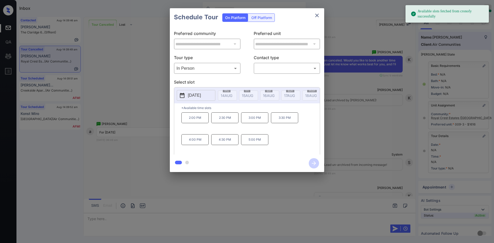
click at [201, 95] on p "[DATE]" at bounding box center [194, 95] width 13 height 6
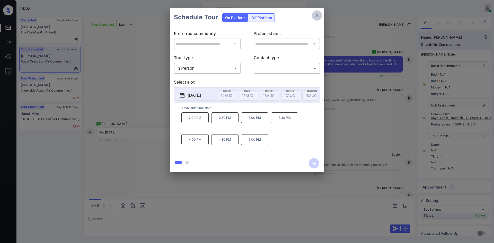
click at [315, 17] on icon "close" at bounding box center [317, 16] width 4 height 4
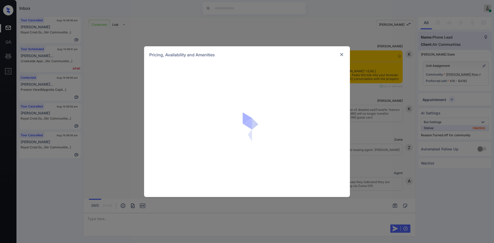
scroll to position [701, 0]
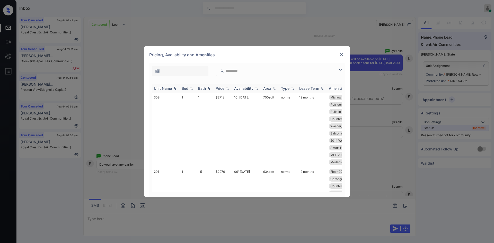
click at [222, 86] on div "Price" at bounding box center [220, 88] width 9 height 4
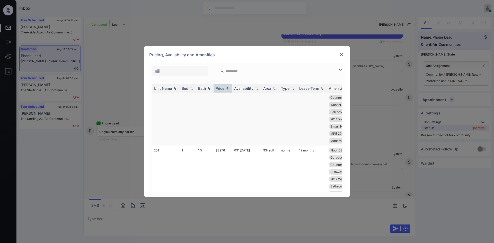
scroll to position [22, 0]
drag, startPoint x: 227, startPoint y: 150, endPoint x: 214, endPoint y: 150, distance: 13.4
click at [214, 150] on td "$2976" at bounding box center [223, 182] width 19 height 74
copy td "$2976"
click at [342, 54] on img at bounding box center [341, 54] width 5 height 5
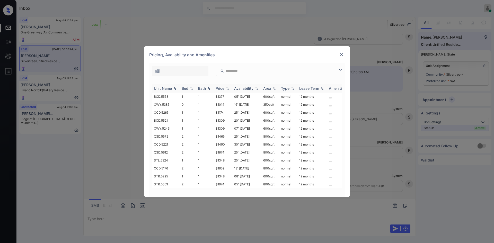
click at [223, 91] on th "Price" at bounding box center [223, 88] width 19 height 8
click at [221, 153] on td "$1465" at bounding box center [223, 152] width 19 height 8
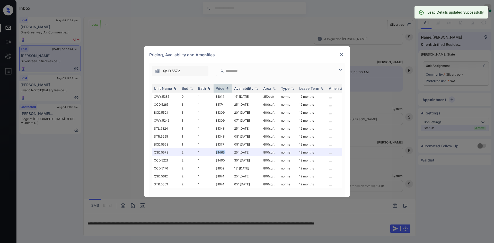
click at [342, 56] on img at bounding box center [341, 54] width 5 height 5
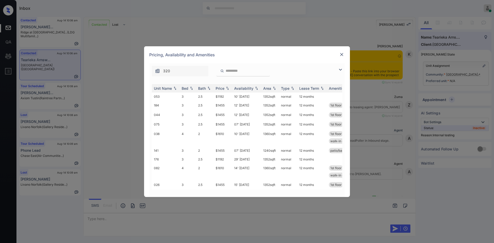
scroll to position [756, 0]
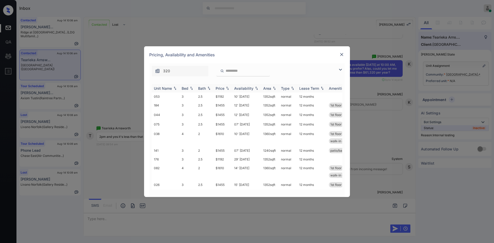
click at [223, 87] on div "Price" at bounding box center [220, 88] width 9 height 4
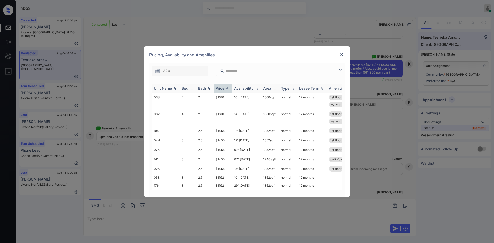
click at [223, 87] on div "Price" at bounding box center [220, 88] width 9 height 4
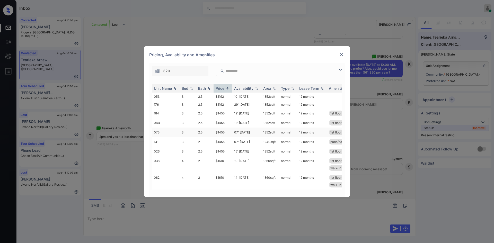
scroll to position [0, 0]
drag, startPoint x: 227, startPoint y: 95, endPoint x: 217, endPoint y: 98, distance: 10.5
click at [217, 98] on td "$1192" at bounding box center [223, 97] width 19 height 8
drag, startPoint x: 225, startPoint y: 97, endPoint x: 216, endPoint y: 99, distance: 9.7
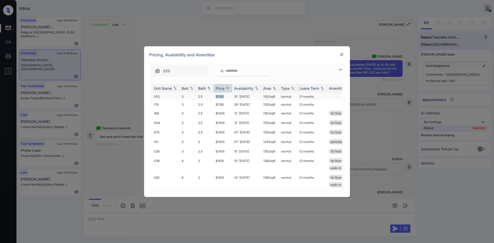
click at [216, 99] on td "$1192" at bounding box center [223, 97] width 19 height 8
click at [218, 97] on td "$1192" at bounding box center [223, 97] width 19 height 8
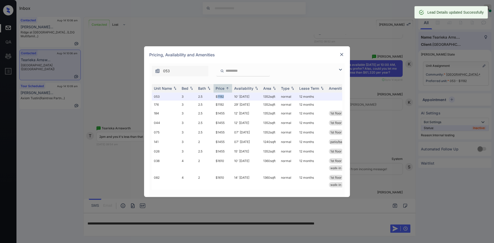
click at [343, 54] on img at bounding box center [341, 54] width 5 height 5
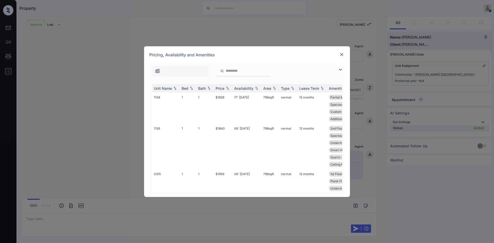
scroll to position [132, 0]
click at [219, 86] on div "Price" at bounding box center [220, 88] width 9 height 4
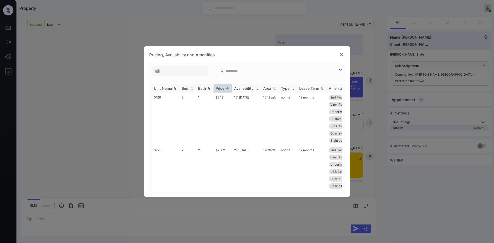
click at [219, 86] on div "Price" at bounding box center [220, 88] width 9 height 4
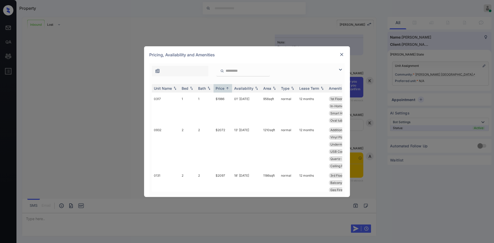
scroll to position [128, 0]
click at [218, 131] on td "$2072" at bounding box center [223, 149] width 19 height 46
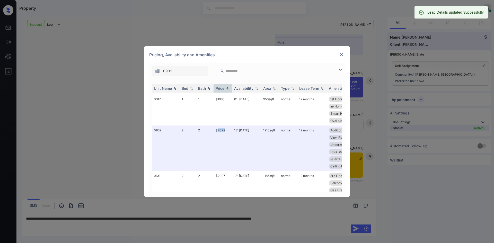
click at [342, 52] on img at bounding box center [341, 54] width 5 height 5
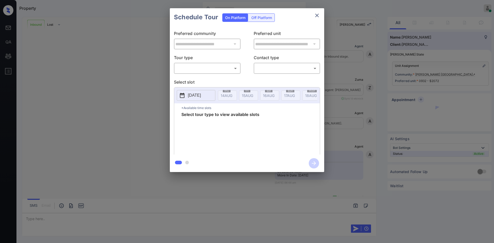
scroll to position [166, 0]
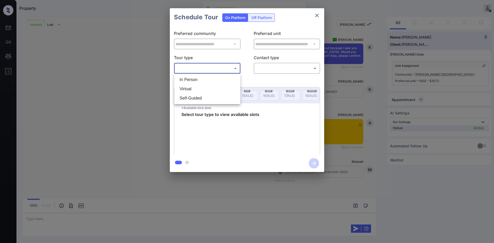
drag, startPoint x: 214, startPoint y: 71, endPoint x: 206, endPoint y: 78, distance: 10.8
click at [206, 78] on body "Property Mukesh Online Set yourself offline Set yourself on break Profile Switc…" at bounding box center [247, 121] width 494 height 243
click at [206, 78] on li "In Person" at bounding box center [207, 79] width 64 height 9
type input "********"
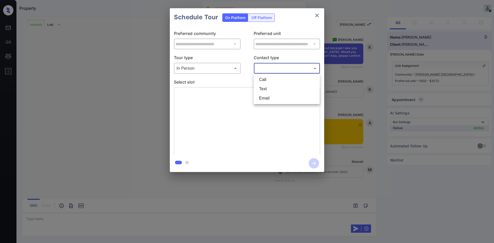
drag, startPoint x: 288, startPoint y: 65, endPoint x: 266, endPoint y: 88, distance: 32.7
click at [266, 88] on body "Property Mukesh Online Set yourself offline Set yourself on break Profile Switc…" at bounding box center [247, 121] width 494 height 243
click at [266, 88] on li "Text" at bounding box center [287, 88] width 64 height 9
type input "****"
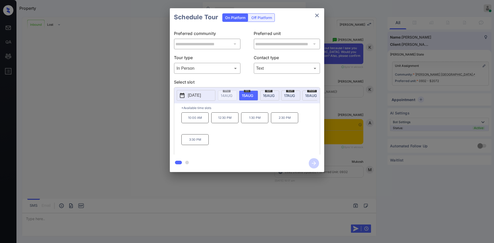
click at [297, 23] on div "Schedule Tour On Platform Off Platform" at bounding box center [247, 17] width 154 height 18
click at [196, 94] on p "[DATE]" at bounding box center [194, 95] width 13 height 6
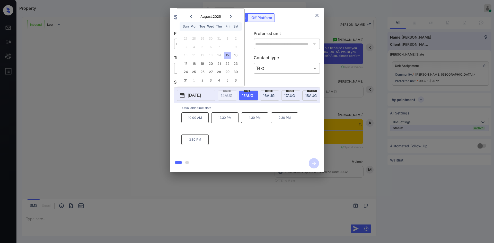
click at [229, 15] on icon at bounding box center [230, 16] width 3 height 3
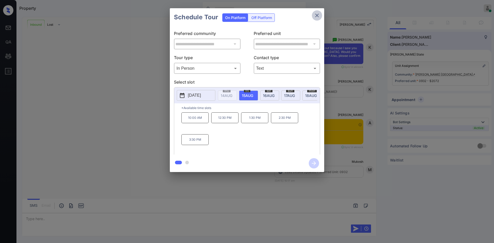
click at [316, 17] on icon "close" at bounding box center [317, 15] width 6 height 6
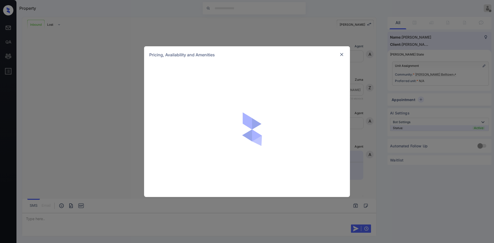
scroll to position [85, 0]
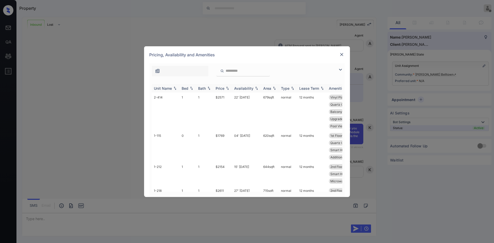
click at [223, 90] on div "Price" at bounding box center [220, 88] width 9 height 4
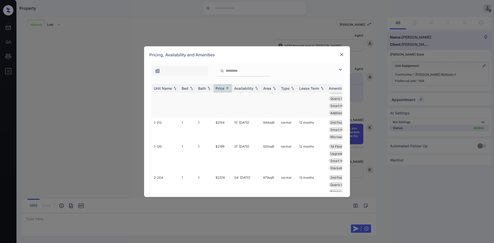
scroll to position [45, 0]
click at [219, 147] on td "$2199" at bounding box center [223, 156] width 19 height 31
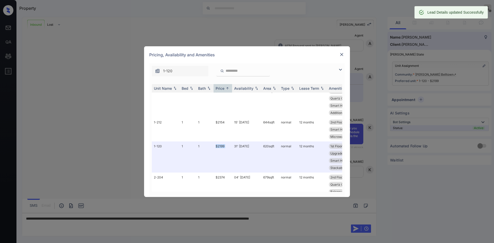
click at [341, 56] on img at bounding box center [341, 54] width 5 height 5
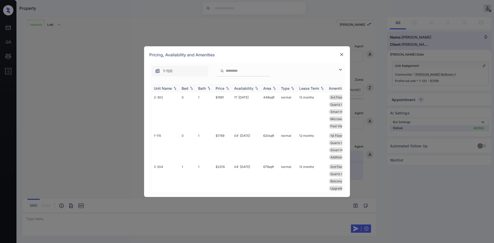
scroll to position [30, 0]
click at [219, 87] on div "Price" at bounding box center [220, 88] width 9 height 4
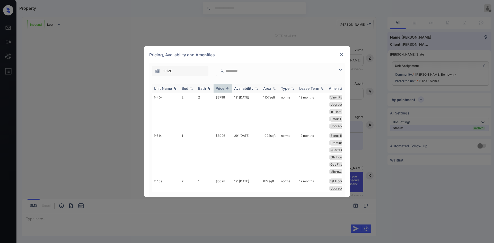
click at [219, 87] on div "Price" at bounding box center [220, 88] width 9 height 4
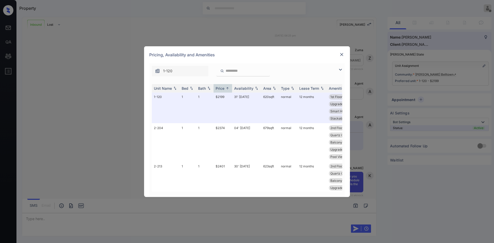
scroll to position [94, 0]
click at [389, 30] on div "**********" at bounding box center [247, 121] width 494 height 243
click at [345, 55] on div "Pricing, Availability and Amenities" at bounding box center [247, 54] width 206 height 17
click at [343, 55] on img at bounding box center [341, 54] width 5 height 5
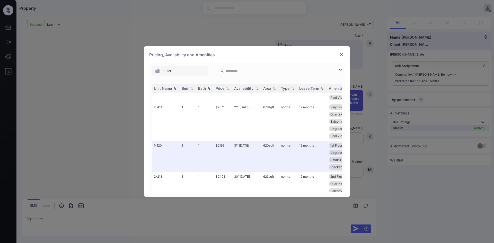
scroll to position [99, 0]
click at [342, 56] on img at bounding box center [341, 54] width 5 height 5
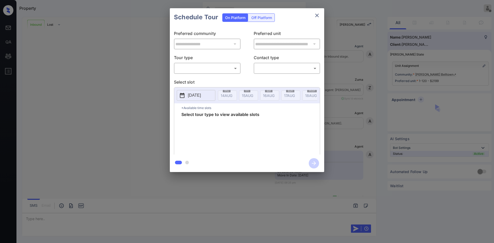
scroll to position [152, 0]
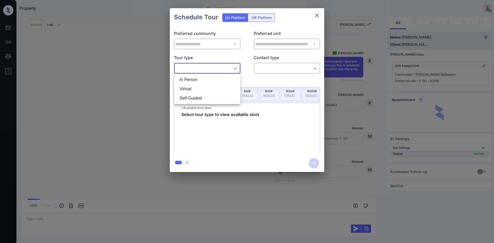
click at [216, 70] on body "Property Mukesh Offline Set yourself online Set yourself on break Profile Switc…" at bounding box center [247, 121] width 494 height 243
click at [193, 89] on li "Virtual" at bounding box center [207, 88] width 64 height 9
type input "*******"
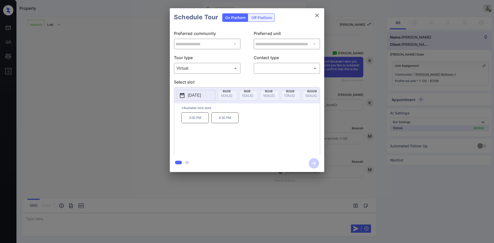
click at [201, 95] on p "[DATE]" at bounding box center [194, 95] width 13 height 6
click at [317, 14] on icon "close" at bounding box center [317, 15] width 6 height 6
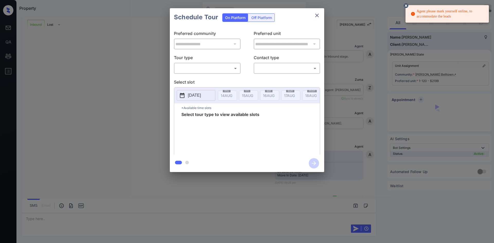
scroll to position [199, 0]
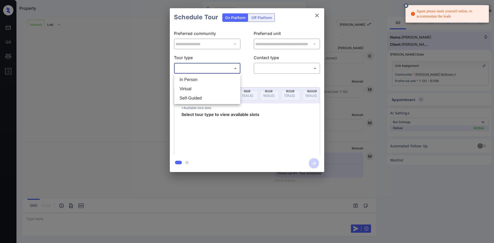
drag, startPoint x: 211, startPoint y: 68, endPoint x: 203, endPoint y: 88, distance: 20.9
click at [203, 88] on body "Agent please mark yourself online, to accommodate the leads Property Mukesh Off…" at bounding box center [247, 121] width 494 height 243
click at [203, 88] on li "Virtual" at bounding box center [207, 88] width 64 height 9
type input "*******"
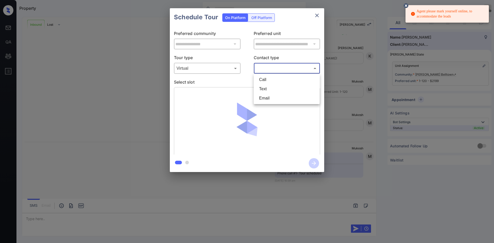
drag, startPoint x: 276, startPoint y: 65, endPoint x: 270, endPoint y: 87, distance: 23.6
click at [270, 87] on body "Agent please mark yourself online, to accommodate the leads Property Mukesh Off…" at bounding box center [247, 121] width 494 height 243
click at [270, 87] on li "Text" at bounding box center [287, 88] width 64 height 9
type input "****"
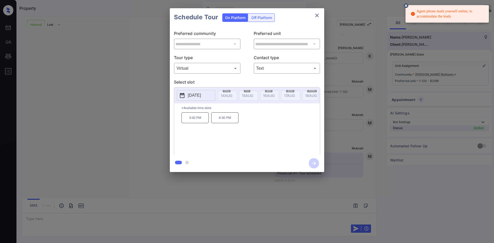
click at [197, 123] on p "3:30 PM" at bounding box center [194, 117] width 27 height 11
click at [316, 163] on icon "button" at bounding box center [314, 163] width 10 height 10
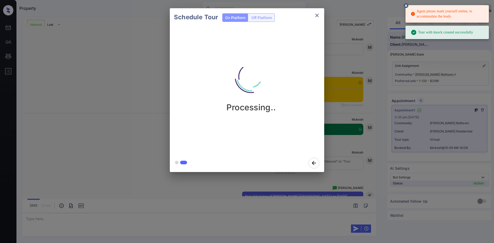
scroll to position [428, 0]
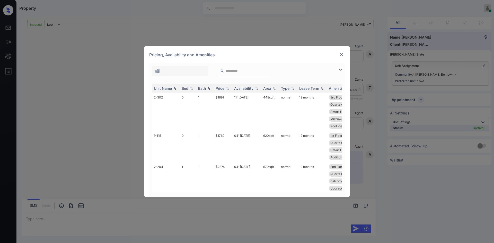
scroll to position [82, 0]
click at [225, 89] on div "Price" at bounding box center [223, 88] width 14 height 4
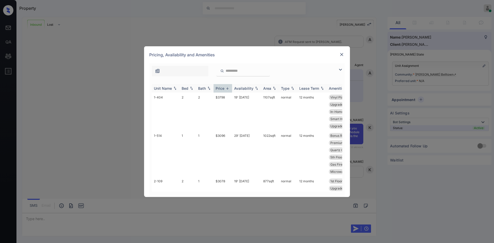
click at [225, 89] on div "Price" at bounding box center [223, 88] width 14 height 4
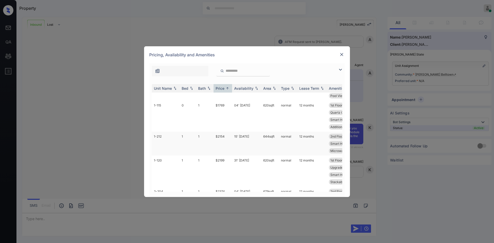
scroll to position [33, 0]
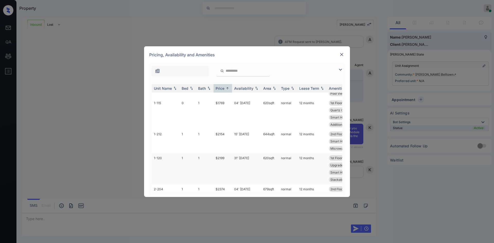
click at [220, 160] on td "$2199" at bounding box center [223, 168] width 19 height 31
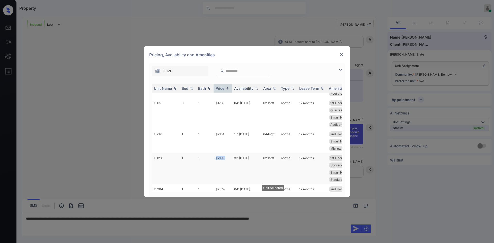
click at [220, 160] on td "$2199" at bounding box center [223, 168] width 19 height 31
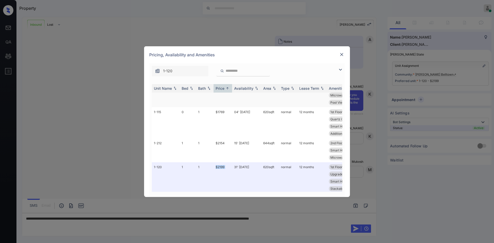
scroll to position [0, 0]
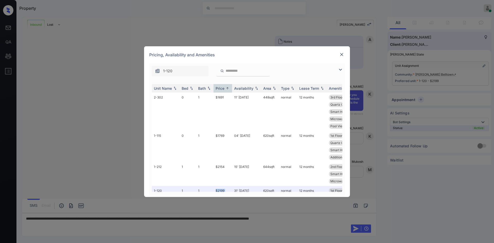
click at [340, 53] on img at bounding box center [341, 54] width 5 height 5
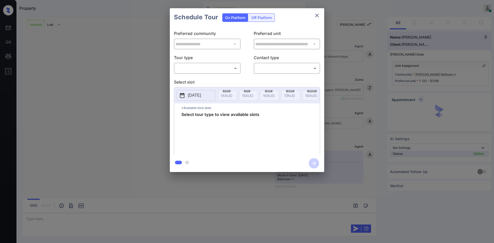
scroll to position [115, 0]
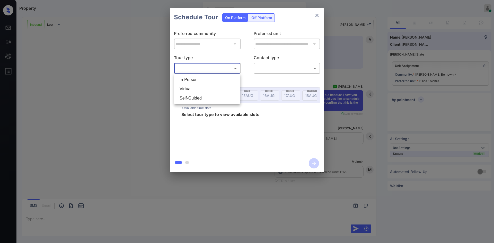
drag, startPoint x: 213, startPoint y: 69, endPoint x: 197, endPoint y: 86, distance: 23.1
click at [197, 86] on body "Property Mukesh Online Set yourself offline Set yourself on break Profile Switc…" at bounding box center [247, 121] width 494 height 243
click at [197, 86] on li "Virtual" at bounding box center [207, 88] width 64 height 9
type input "*******"
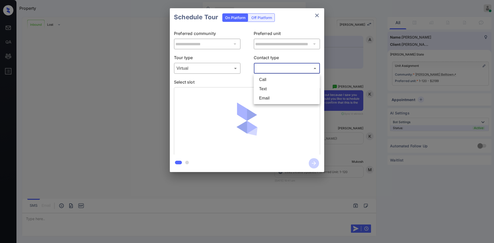
drag, startPoint x: 278, startPoint y: 65, endPoint x: 264, endPoint y: 92, distance: 30.4
click at [264, 92] on body "Property Mukesh Online Set yourself offline Set yourself on break Profile Switc…" at bounding box center [247, 121] width 494 height 243
click at [264, 92] on li "Text" at bounding box center [287, 88] width 64 height 9
type input "****"
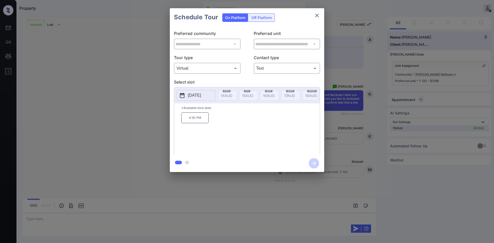
click at [201, 94] on p "2025-08-21" at bounding box center [194, 95] width 13 height 6
click at [290, 15] on div "Schedule Tour On Platform Off Platform" at bounding box center [247, 17] width 154 height 18
click at [317, 16] on icon "close" at bounding box center [317, 15] width 6 height 6
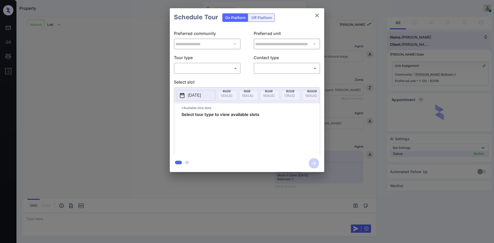
scroll to position [162, 0]
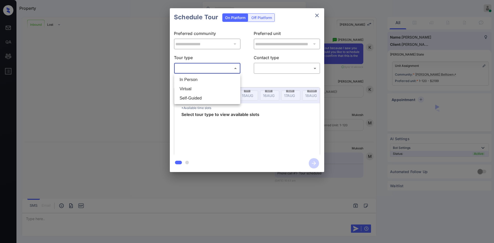
click at [214, 71] on body "Property Mukesh Online Set yourself offline Set yourself on break Profile Switc…" at bounding box center [247, 121] width 494 height 243
click at [204, 85] on li "Virtual" at bounding box center [207, 88] width 64 height 9
type input "*******"
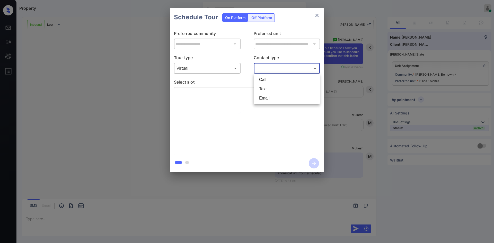
click at [274, 65] on body "Property Mukesh Online Set yourself offline Set yourself on break Profile Switc…" at bounding box center [247, 121] width 494 height 243
click at [271, 89] on li "Text" at bounding box center [287, 88] width 64 height 9
type input "****"
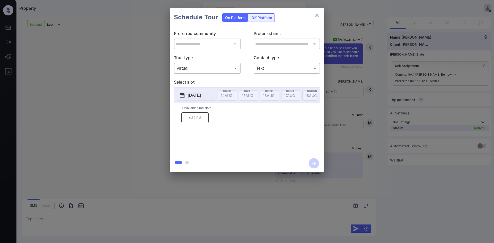
click at [436, 27] on div "**********" at bounding box center [247, 90] width 494 height 180
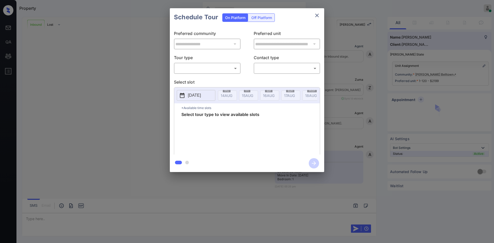
scroll to position [162, 0]
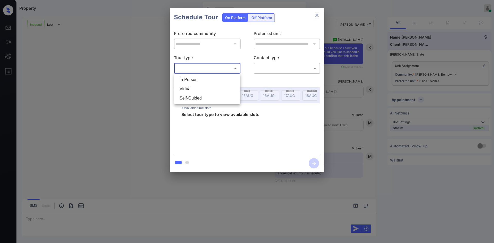
drag, startPoint x: 212, startPoint y: 68, endPoint x: 198, endPoint y: 93, distance: 29.4
click at [198, 93] on body "Property Mukesh Online Set yourself offline Set yourself on break Profile Switc…" at bounding box center [247, 121] width 494 height 243
click at [198, 93] on li "Virtual" at bounding box center [207, 88] width 64 height 9
type input "*******"
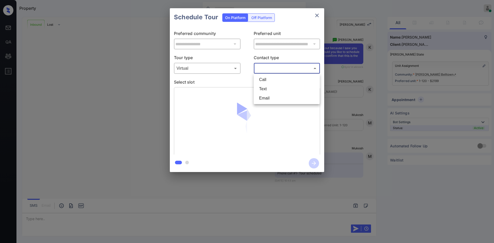
click at [311, 68] on body "Property Mukesh Online Set yourself offline Set yourself on break Profile Switc…" at bounding box center [247, 121] width 494 height 243
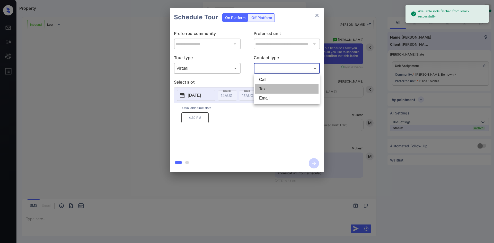
click at [281, 88] on li "Text" at bounding box center [287, 88] width 64 height 9
type input "****"
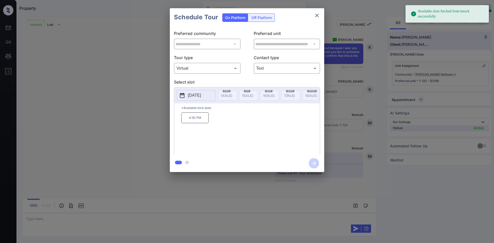
click at [202, 122] on p "4:30 PM" at bounding box center [194, 117] width 27 height 11
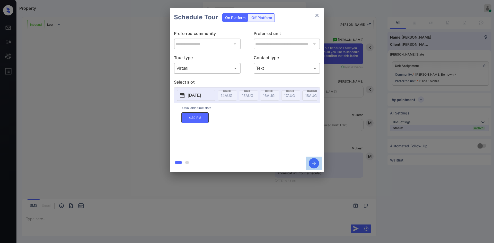
click at [317, 165] on icon "button" at bounding box center [314, 163] width 10 height 10
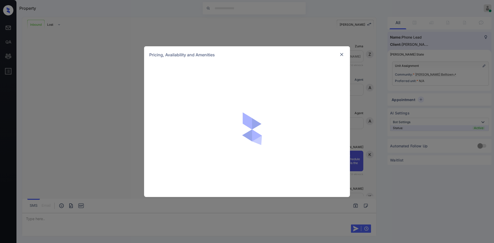
scroll to position [78, 0]
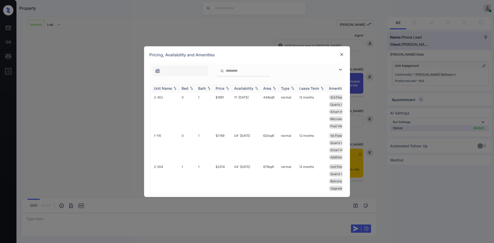
click at [223, 88] on div "Price" at bounding box center [220, 88] width 9 height 4
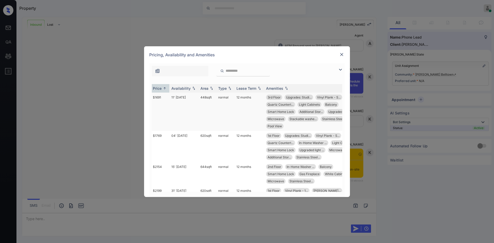
scroll to position [0, 0]
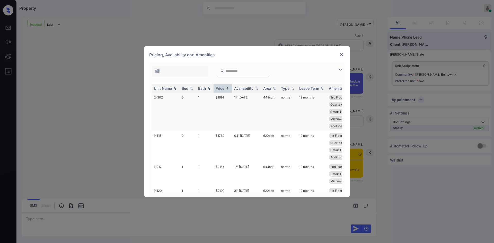
click at [223, 99] on td "$1691" at bounding box center [223, 112] width 19 height 38
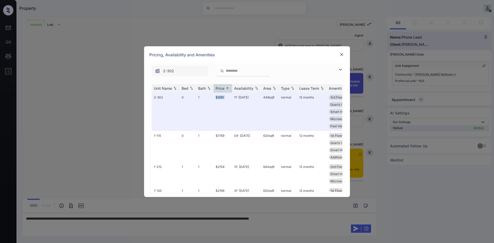
click at [340, 52] on img at bounding box center [341, 54] width 5 height 5
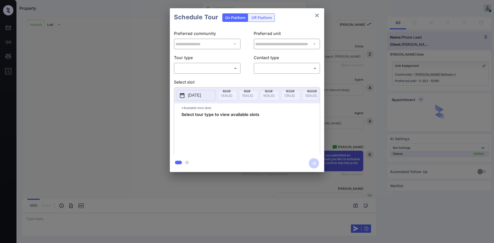
scroll to position [111, 0]
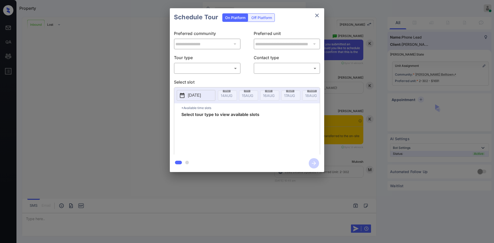
click at [221, 73] on div "​ ​" at bounding box center [207, 68] width 67 height 11
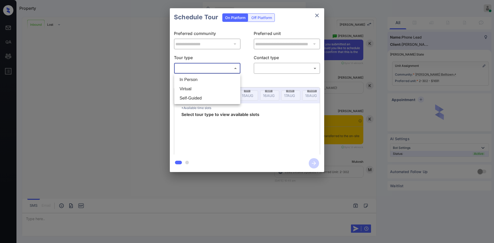
drag, startPoint x: 220, startPoint y: 72, endPoint x: 198, endPoint y: 81, distance: 23.1
click at [198, 81] on body "Property Mukesh Online Set yourself offline Set yourself on break Profile Switc…" at bounding box center [247, 121] width 494 height 243
click at [198, 81] on li "In Person" at bounding box center [207, 79] width 64 height 9
type input "********"
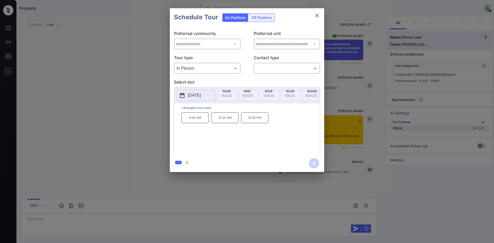
click at [199, 95] on p "2025-08-22" at bounding box center [194, 95] width 13 height 6
click at [315, 13] on icon "close" at bounding box center [317, 15] width 6 height 6
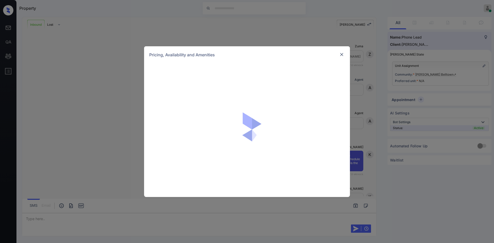
scroll to position [27, 0]
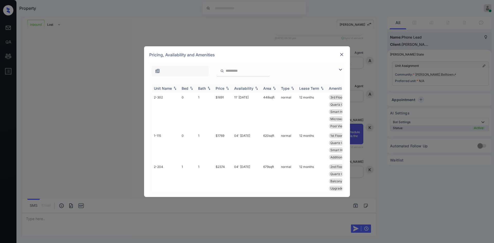
click at [223, 86] on th "Price" at bounding box center [223, 88] width 19 height 8
click at [343, 52] on img at bounding box center [341, 54] width 5 height 5
click at [221, 88] on div "Price" at bounding box center [220, 88] width 9 height 4
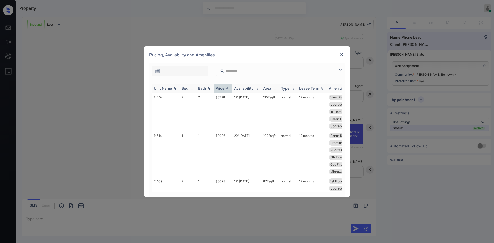
click at [221, 88] on div "Price" at bounding box center [220, 88] width 9 height 4
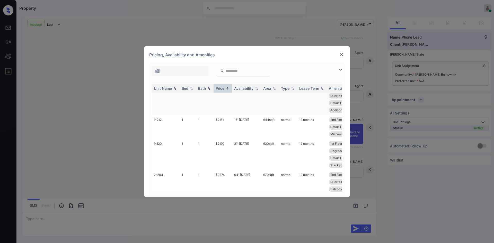
scroll to position [47, 0]
click at [220, 144] on td "$2199" at bounding box center [223, 154] width 19 height 31
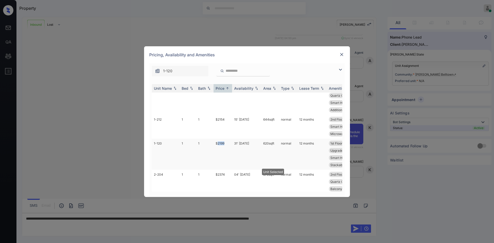
click at [220, 144] on td "$2199" at bounding box center [223, 154] width 19 height 31
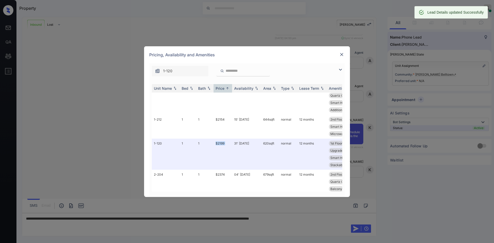
click at [341, 56] on img at bounding box center [341, 54] width 5 height 5
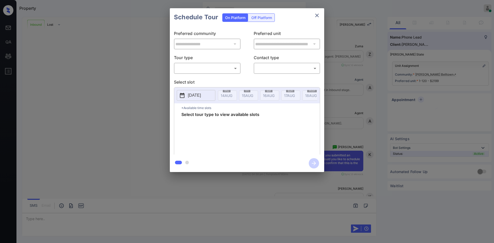
scroll to position [60, 0]
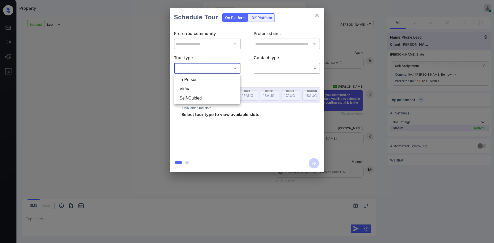
drag, startPoint x: 189, startPoint y: 67, endPoint x: 189, endPoint y: 91, distance: 23.4
click at [189, 91] on body "Property Mukesh Online Set yourself offline Set yourself on break Profile Switc…" at bounding box center [247, 121] width 494 height 243
click at [189, 91] on li "Virtual" at bounding box center [207, 88] width 64 height 9
type input "*******"
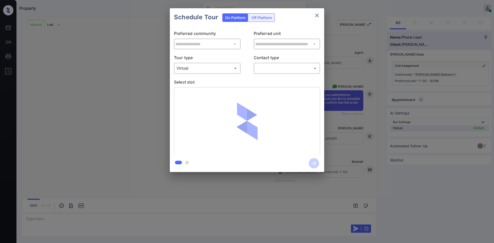
click at [296, 18] on div "Schedule Tour On Platform Off Platform" at bounding box center [247, 17] width 154 height 18
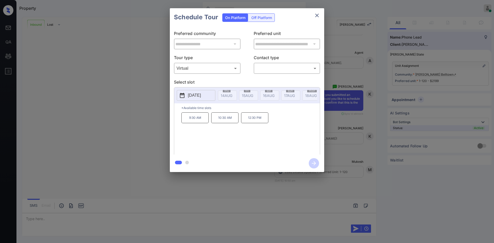
click at [201, 97] on p "2025-08-22" at bounding box center [194, 95] width 13 height 6
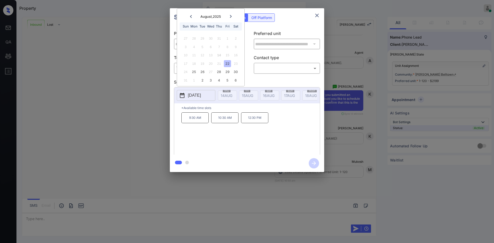
click at [320, 16] on icon "close" at bounding box center [317, 15] width 6 height 6
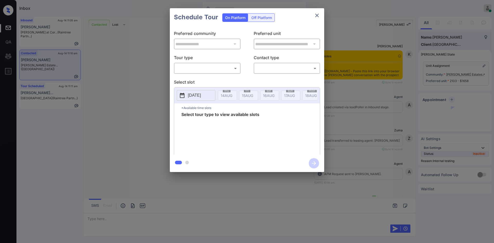
scroll to position [1177, 0]
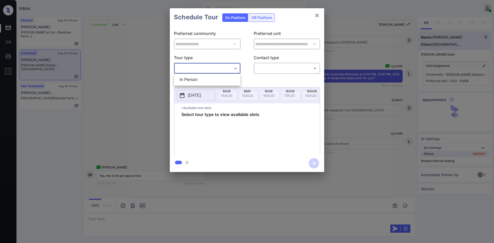
click at [210, 67] on body "Inbox Mukesh Online Set yourself offline Set yourself on break Profile Switch t…" at bounding box center [247, 121] width 494 height 243
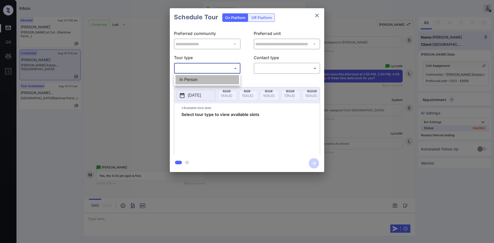
click at [201, 78] on li "In Person" at bounding box center [207, 79] width 64 height 9
type input "********"
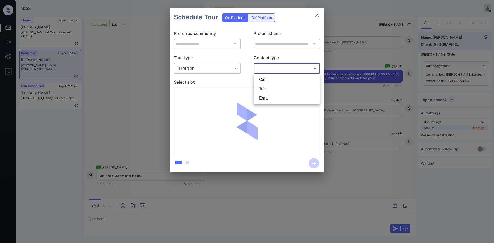
drag, startPoint x: 268, startPoint y: 66, endPoint x: 268, endPoint y: 86, distance: 20.3
click at [268, 86] on body "Inbox Mukesh Online Set yourself offline Set yourself on break Profile Switch t…" at bounding box center [247, 121] width 494 height 243
click at [268, 86] on li "Text" at bounding box center [287, 88] width 64 height 9
type input "****"
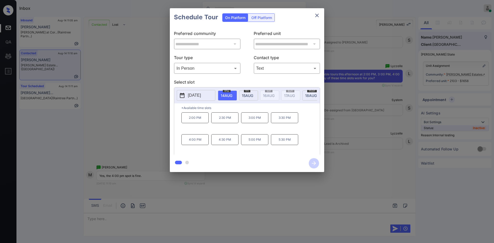
click at [191, 144] on p "4:00 PM" at bounding box center [194, 139] width 27 height 11
click at [312, 163] on icon "button" at bounding box center [314, 163] width 10 height 10
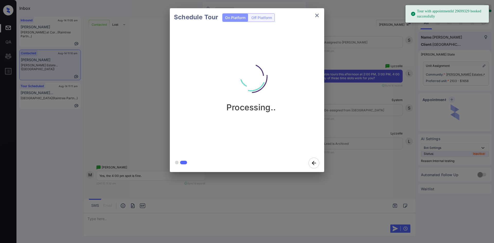
click at [355, 34] on div "Schedule Tour On Platform Off Platform Processing.." at bounding box center [247, 90] width 494 height 180
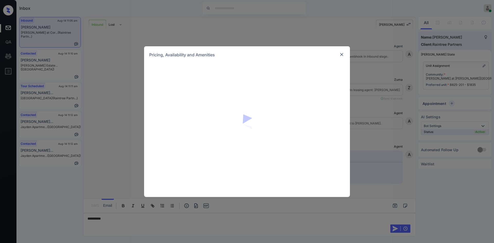
scroll to position [362, 0]
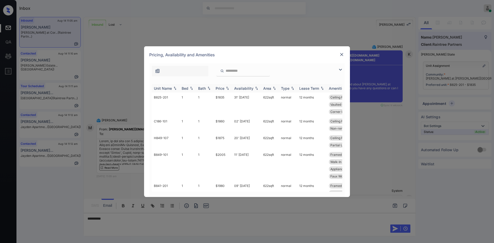
click at [223, 88] on div "Price" at bounding box center [220, 88] width 9 height 4
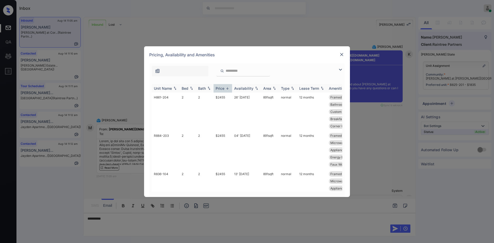
click at [223, 88] on div "Price" at bounding box center [220, 88] width 9 height 4
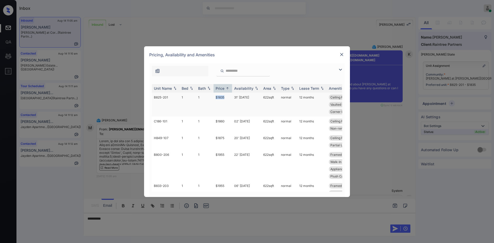
drag, startPoint x: 225, startPoint y: 98, endPoint x: 215, endPoint y: 97, distance: 10.6
click at [215, 97] on td "$1835" at bounding box center [223, 105] width 19 height 24
copy td "$1835"
click at [344, 53] on img at bounding box center [341, 54] width 5 height 5
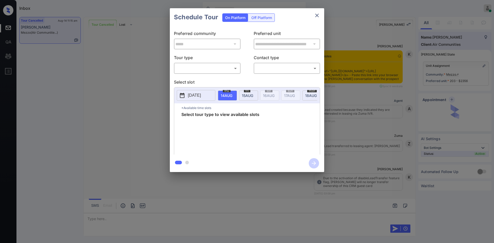
click at [220, 73] on body "Inbox Mukesh Online Set yourself offline Set yourself on break Profile Switch t…" at bounding box center [247, 121] width 494 height 243
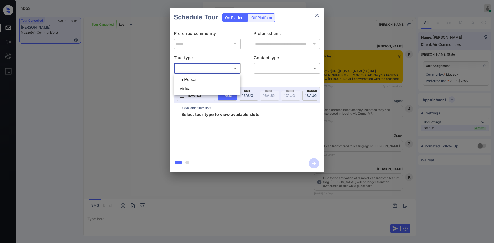
scroll to position [2993, 0]
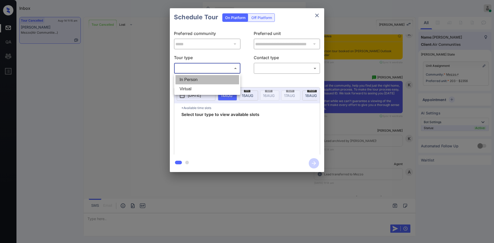
click at [202, 79] on li "In Person" at bounding box center [207, 79] width 64 height 9
type input "********"
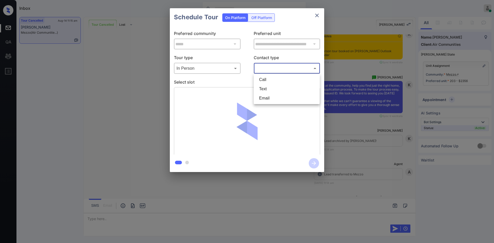
click at [284, 71] on body "Inbox Mukesh Online Set yourself offline Set yourself on break Profile Switch t…" at bounding box center [247, 121] width 494 height 243
click at [272, 90] on li "Text" at bounding box center [287, 88] width 64 height 9
type input "****"
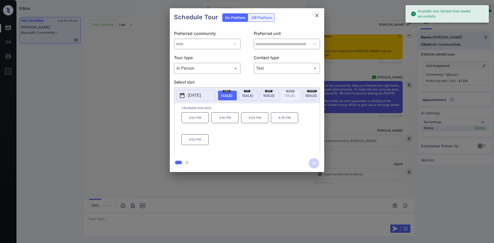
click at [254, 119] on p "4:00 PM" at bounding box center [254, 117] width 27 height 11
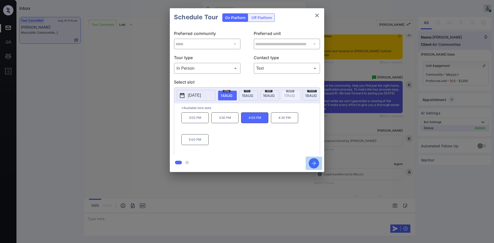
click at [313, 162] on icon "button" at bounding box center [314, 163] width 10 height 10
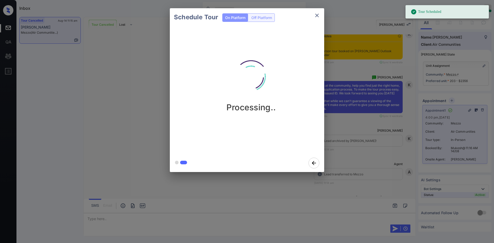
click at [338, 44] on div "Schedule Tour On Platform Off Platform Processing.." at bounding box center [247, 90] width 494 height 180
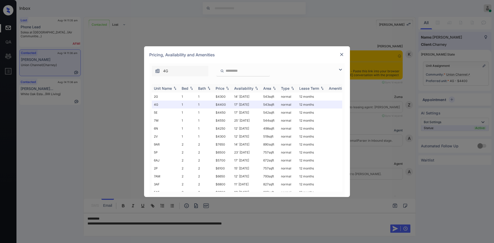
scroll to position [1759, 0]
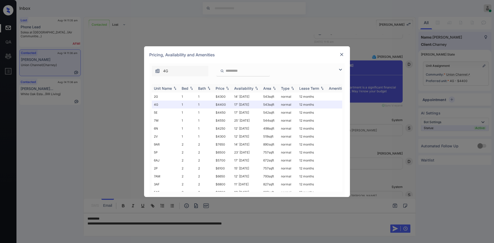
click at [220, 87] on div "Price" at bounding box center [220, 88] width 9 height 4
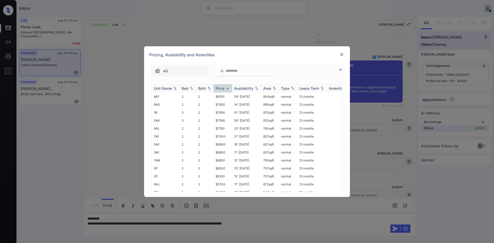
click at [220, 87] on div "Price" at bounding box center [220, 88] width 9 height 4
click at [340, 54] on img at bounding box center [341, 54] width 5 height 5
